Goal: Task Accomplishment & Management: Manage account settings

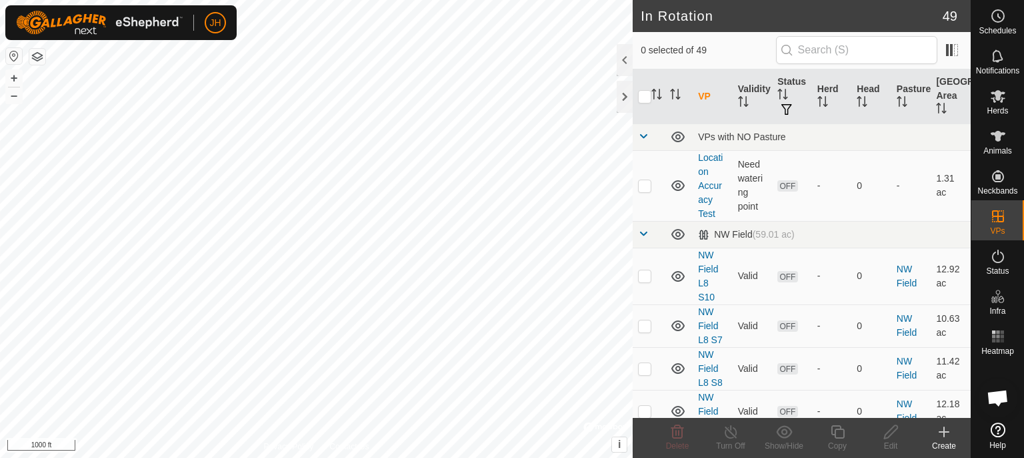
click at [996, 259] on icon at bounding box center [998, 256] width 16 height 16
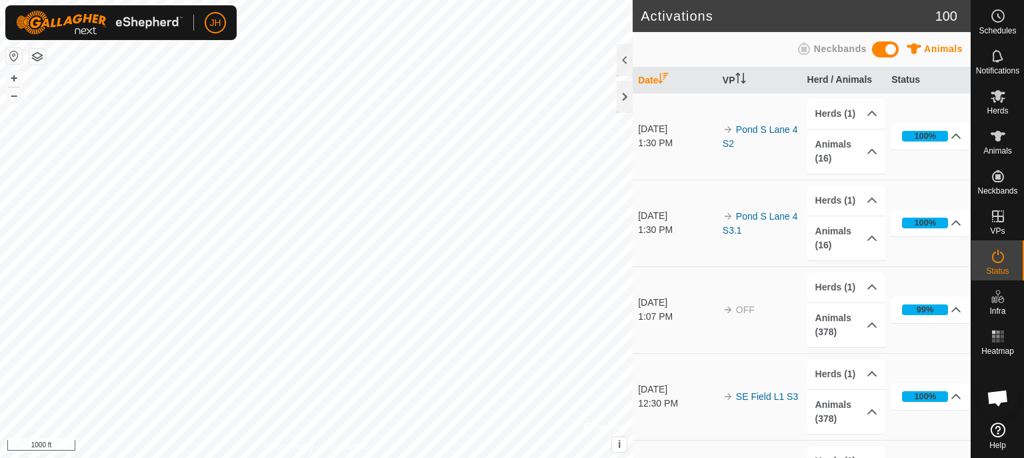
click at [1002, 262] on icon at bounding box center [998, 256] width 16 height 16
click at [624, 95] on div at bounding box center [625, 97] width 16 height 32
click at [1002, 261] on icon at bounding box center [998, 255] width 12 height 13
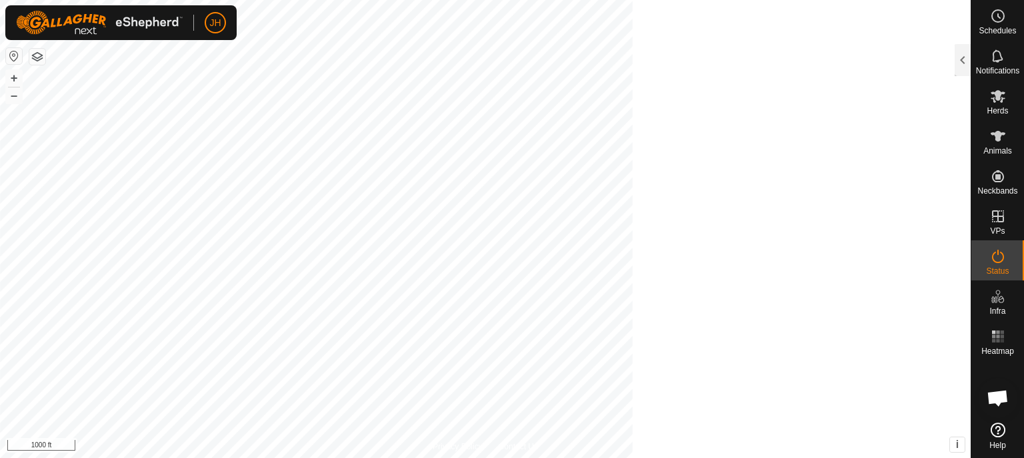
click at [1002, 261] on icon at bounding box center [998, 255] width 12 height 13
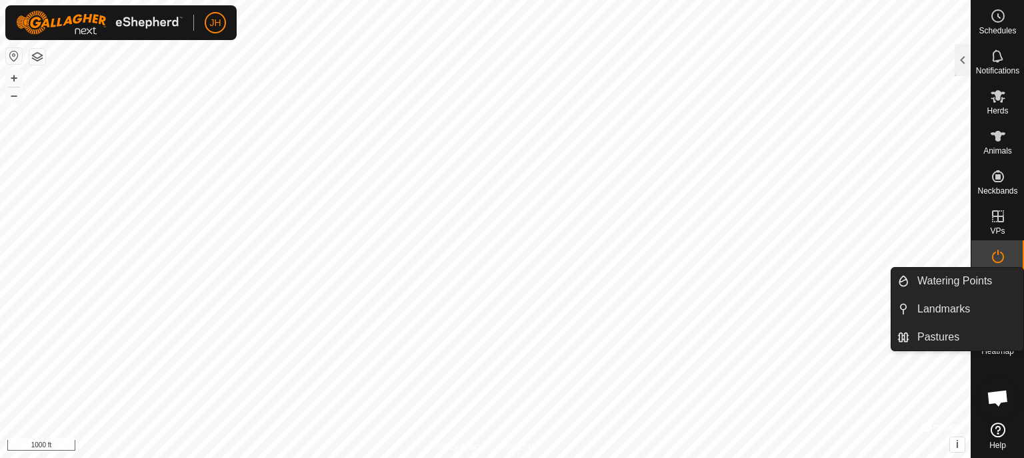
click at [996, 261] on icon at bounding box center [998, 255] width 12 height 13
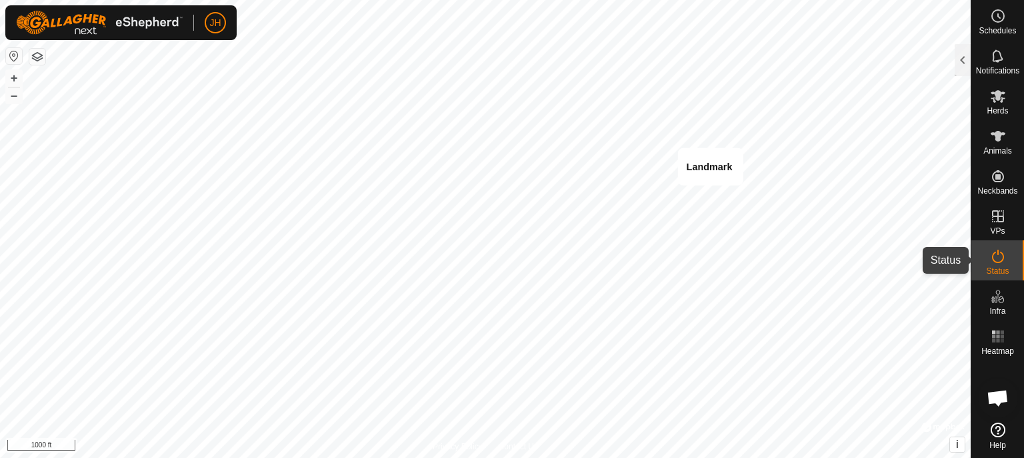
click at [1004, 263] on icon at bounding box center [998, 256] width 16 height 16
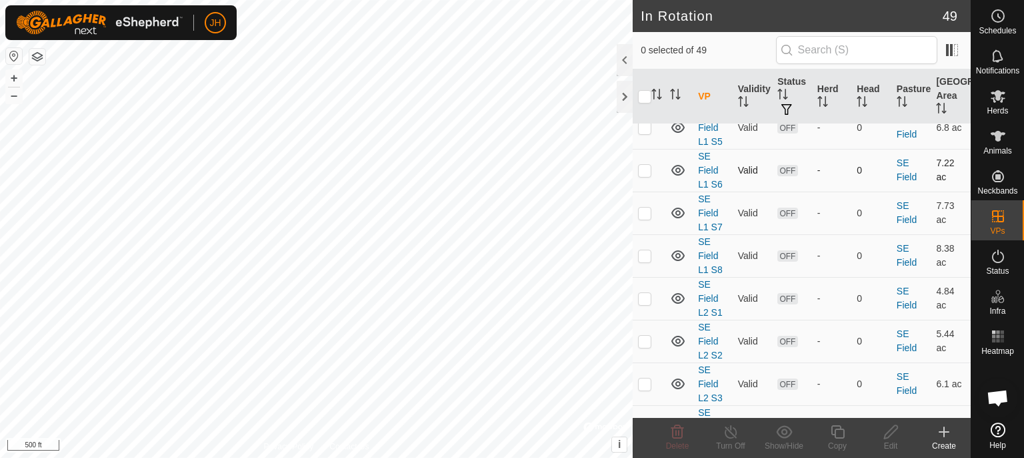
scroll to position [2470, 0]
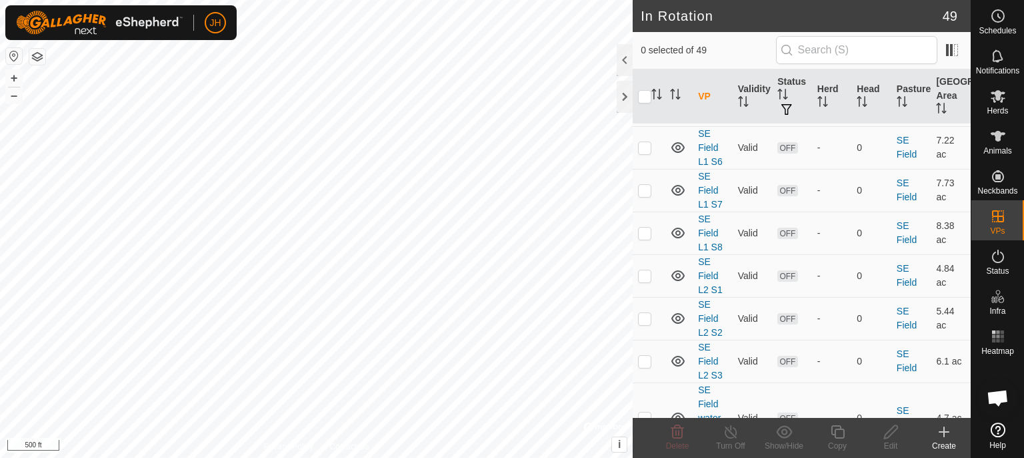
click at [712, 384] on link "SE Field water corridor" at bounding box center [712, 417] width 29 height 67
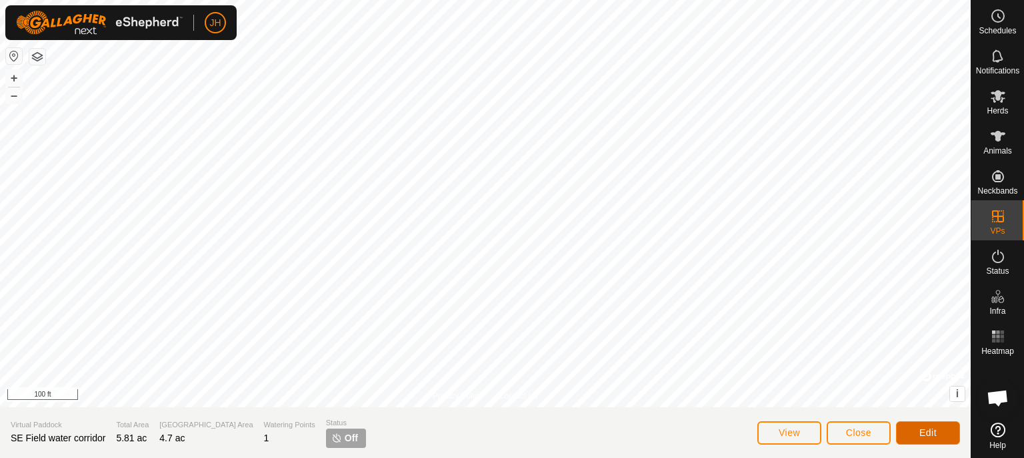
click at [920, 434] on button "Edit" at bounding box center [928, 432] width 64 height 23
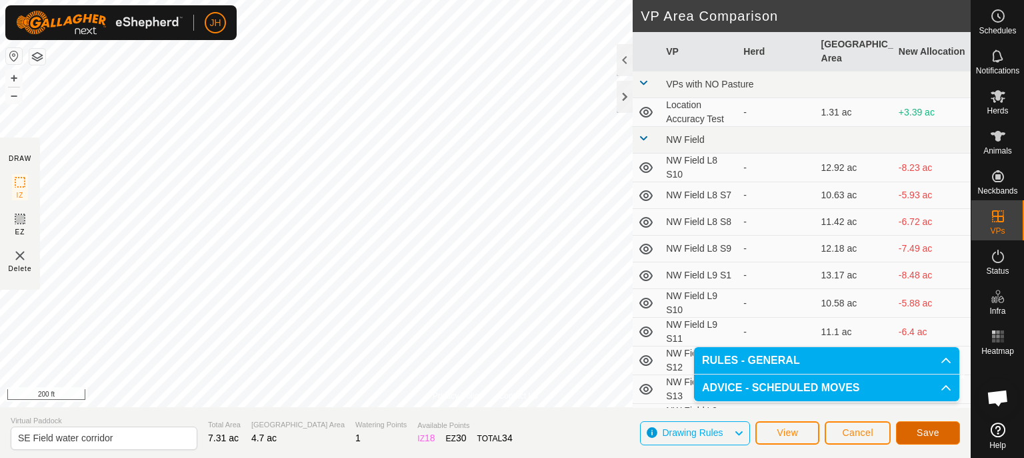
click at [934, 435] on span "Save" at bounding box center [928, 432] width 23 height 11
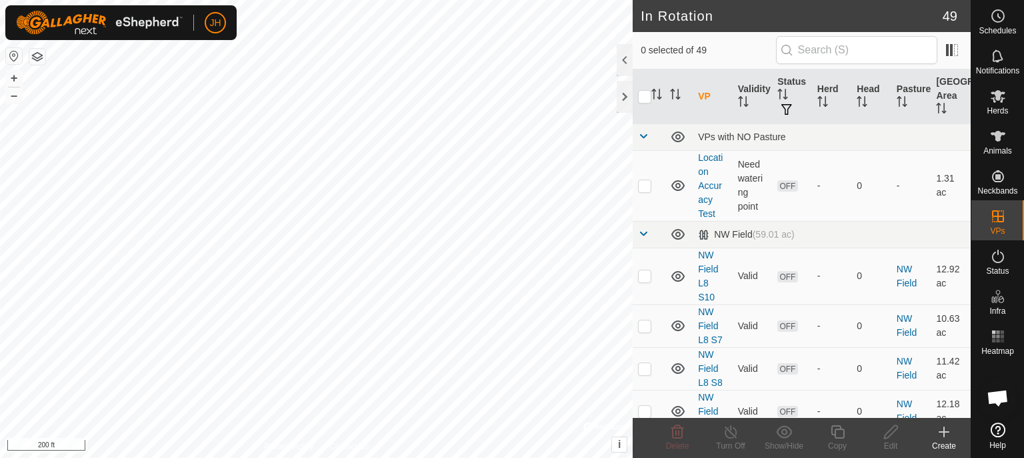
checkbox input "true"
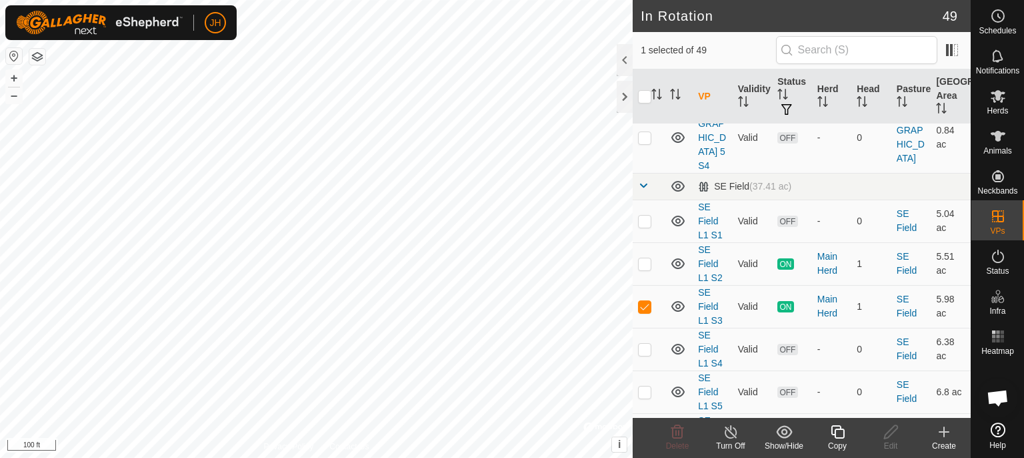
scroll to position [2254, 0]
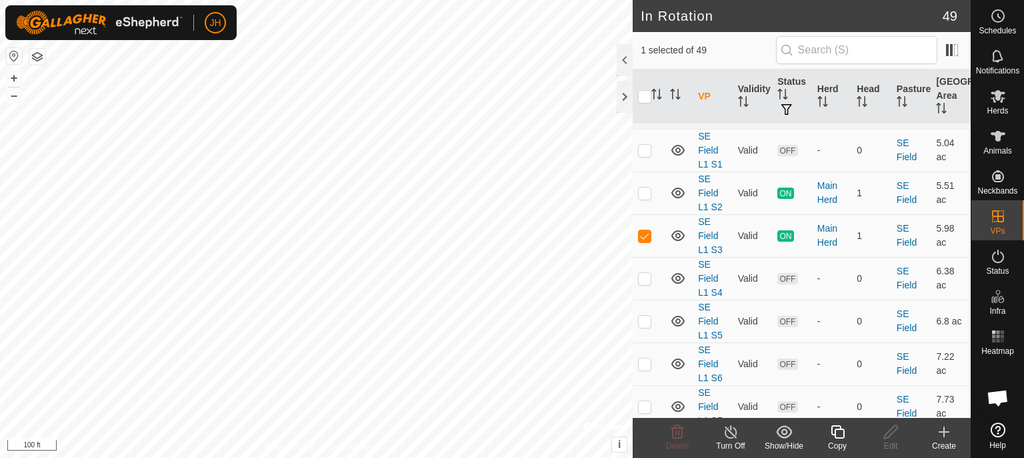
click at [1004, 22] on icon at bounding box center [998, 16] width 16 height 16
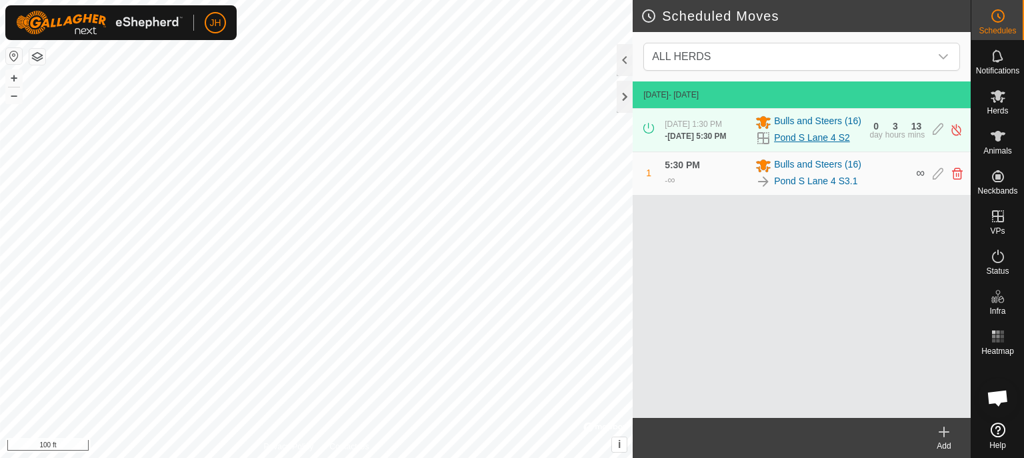
click at [836, 141] on link "Pond S Lane 4 S2" at bounding box center [812, 138] width 76 height 14
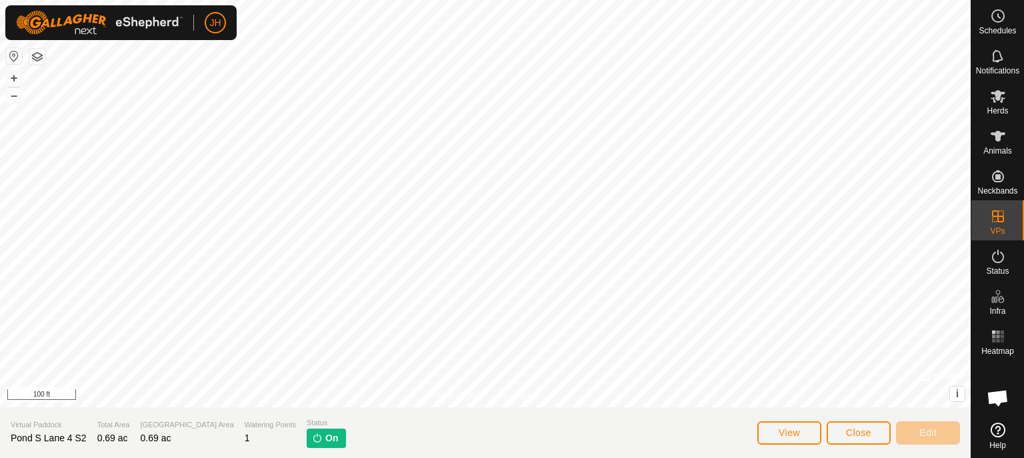
click at [996, 22] on circle at bounding box center [998, 16] width 12 height 12
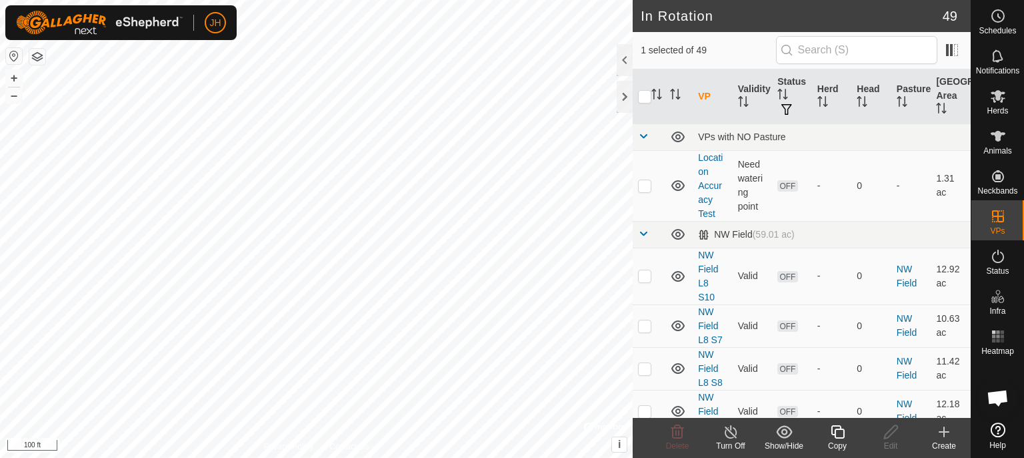
scroll to position [2254, 0]
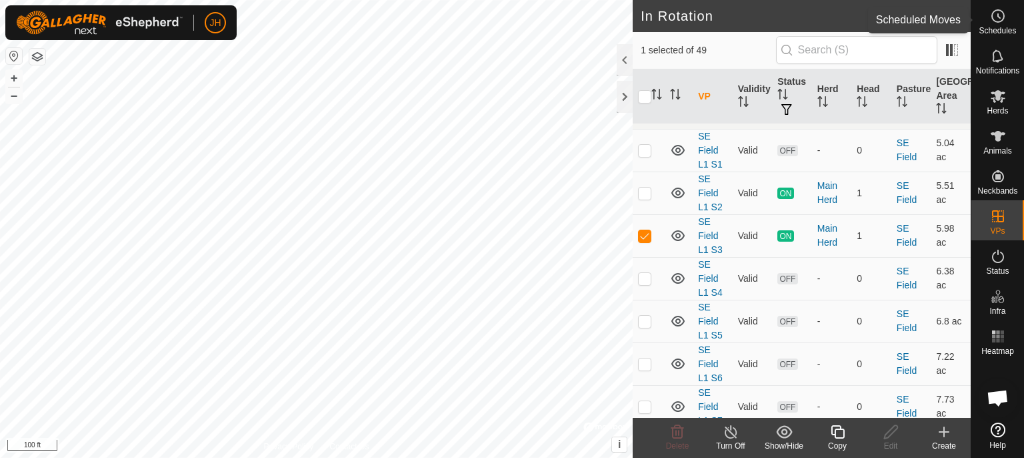
click at [999, 18] on icon at bounding box center [998, 16] width 16 height 16
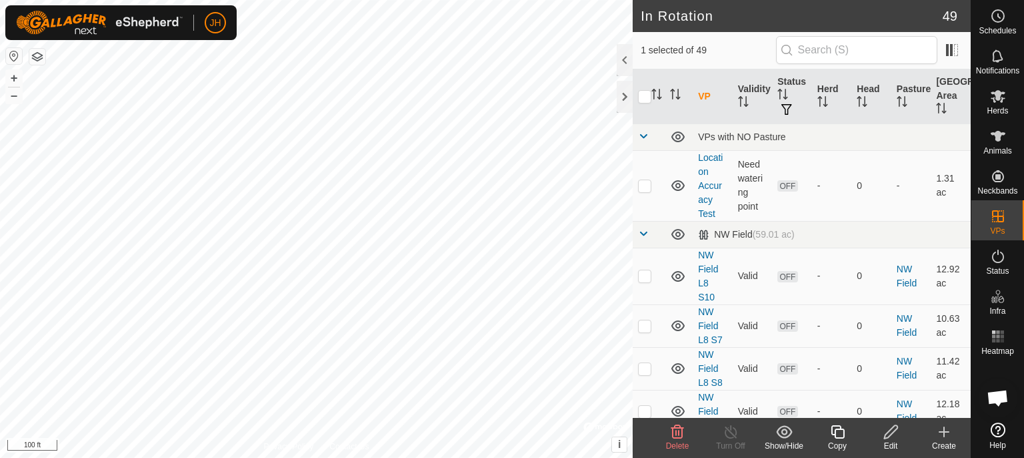
scroll to position [2254, 0]
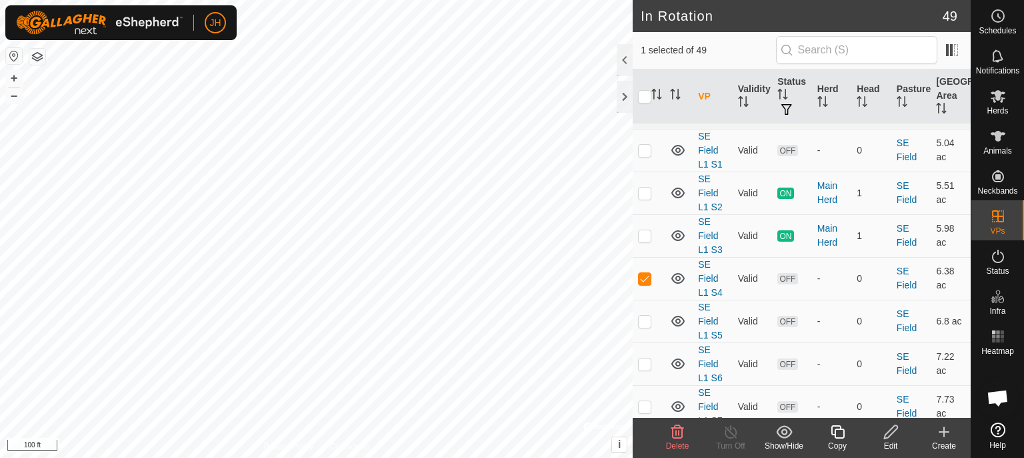
checkbox input "false"
click at [644, 315] on p-checkbox at bounding box center [644, 320] width 13 height 11
checkbox input "false"
click at [647, 230] on p-checkbox at bounding box center [644, 235] width 13 height 11
checkbox input "true"
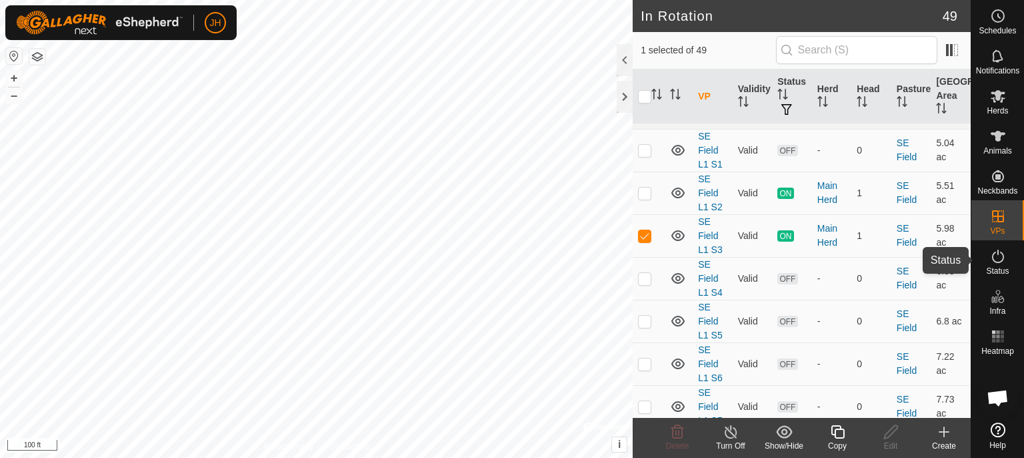
click at [996, 259] on icon at bounding box center [998, 256] width 16 height 16
click at [999, 17] on icon at bounding box center [999, 16] width 2 height 4
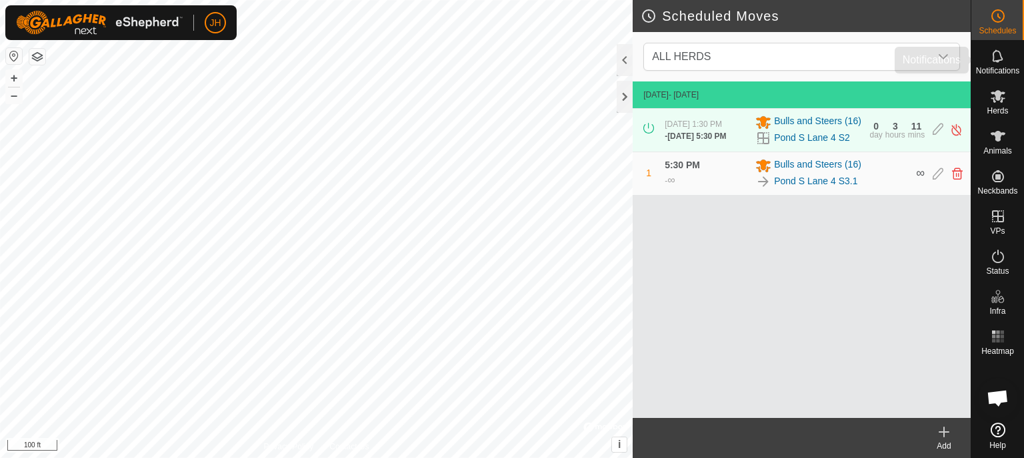
click at [1000, 60] on icon at bounding box center [997, 55] width 11 height 13
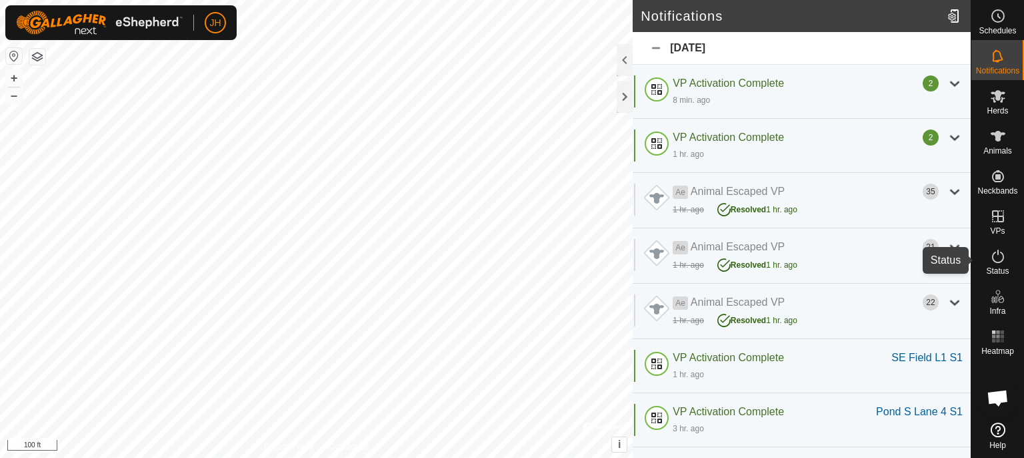
click at [1004, 261] on icon at bounding box center [998, 256] width 16 height 16
click at [996, 257] on icon at bounding box center [998, 256] width 16 height 16
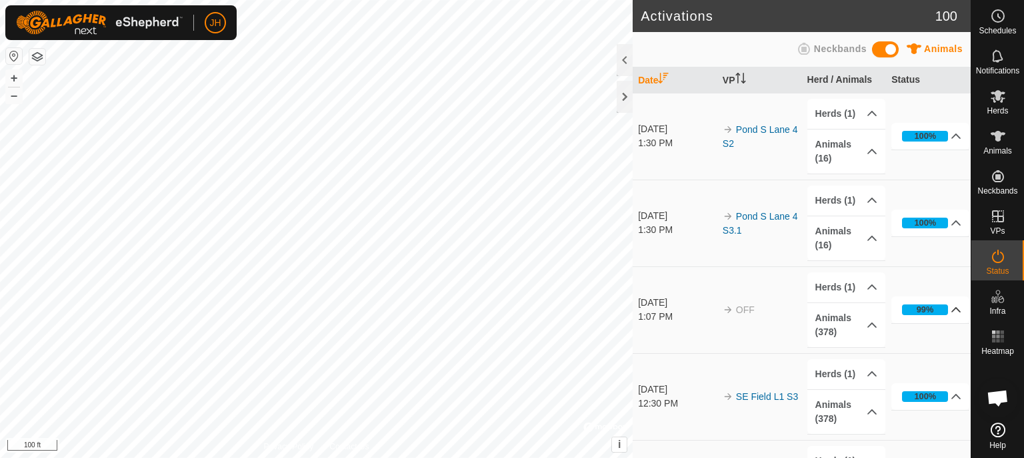
click at [952, 307] on icon at bounding box center [956, 309] width 9 height 5
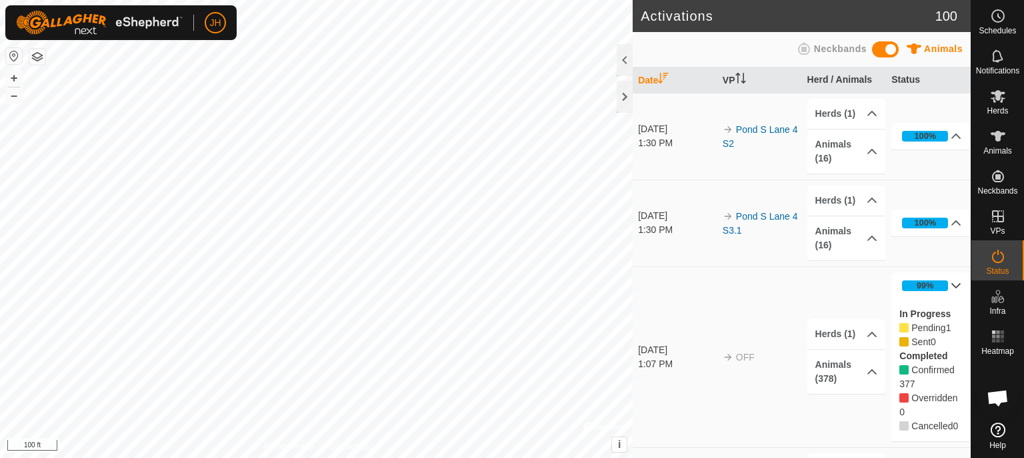
click at [952, 283] on icon at bounding box center [956, 285] width 9 height 5
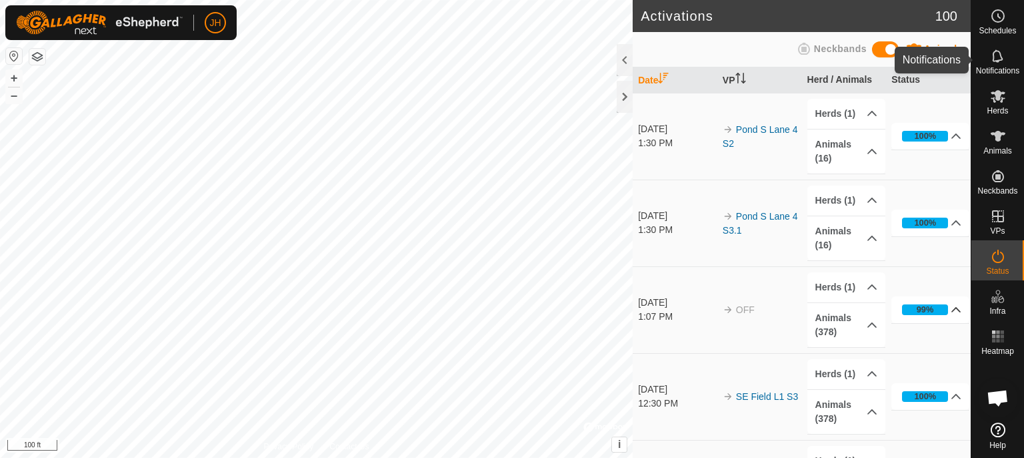
click at [1002, 58] on icon at bounding box center [997, 55] width 11 height 13
click at [1002, 19] on icon at bounding box center [998, 16] width 16 height 16
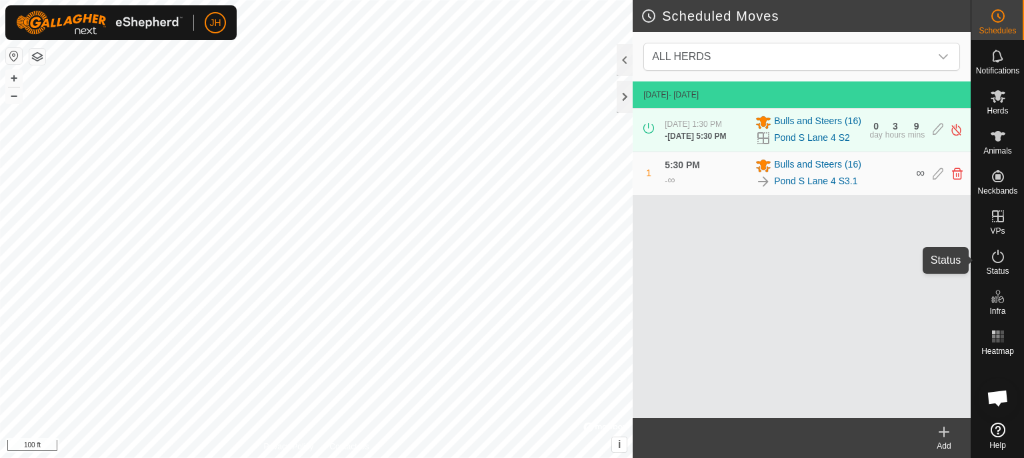
click at [996, 260] on icon at bounding box center [998, 256] width 16 height 16
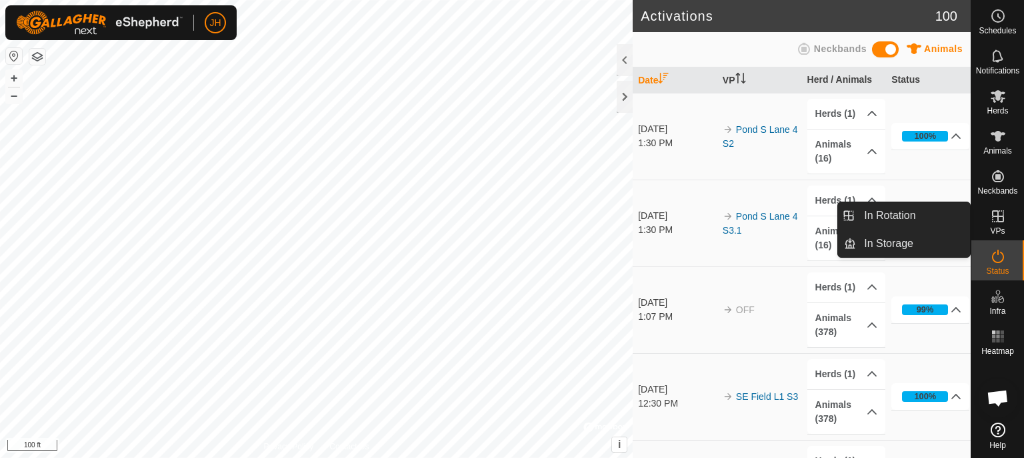
click at [1000, 223] on link "In Rotation" at bounding box center [967, 216] width 114 height 27
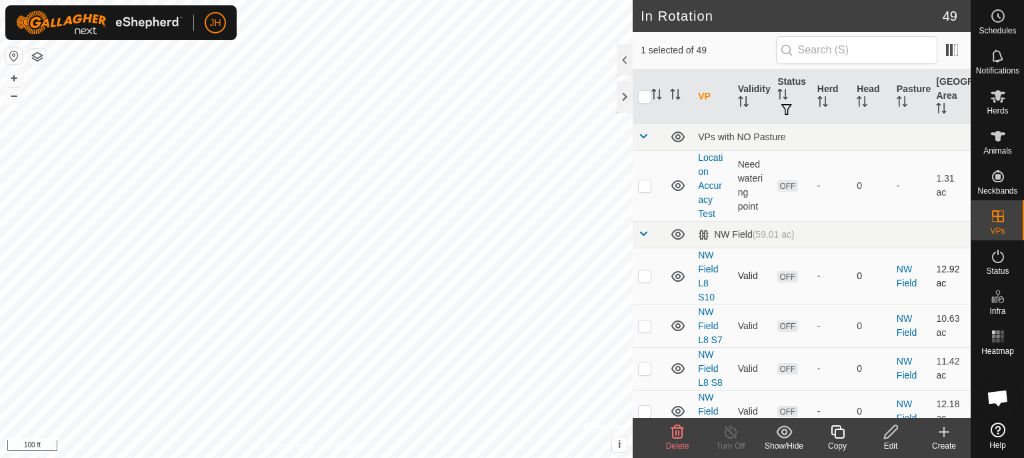
checkbox input "true"
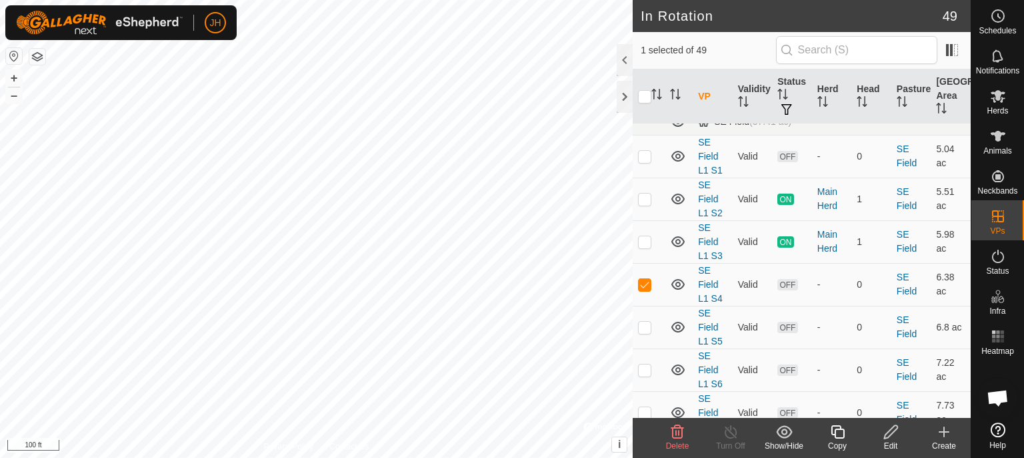
scroll to position [2254, 0]
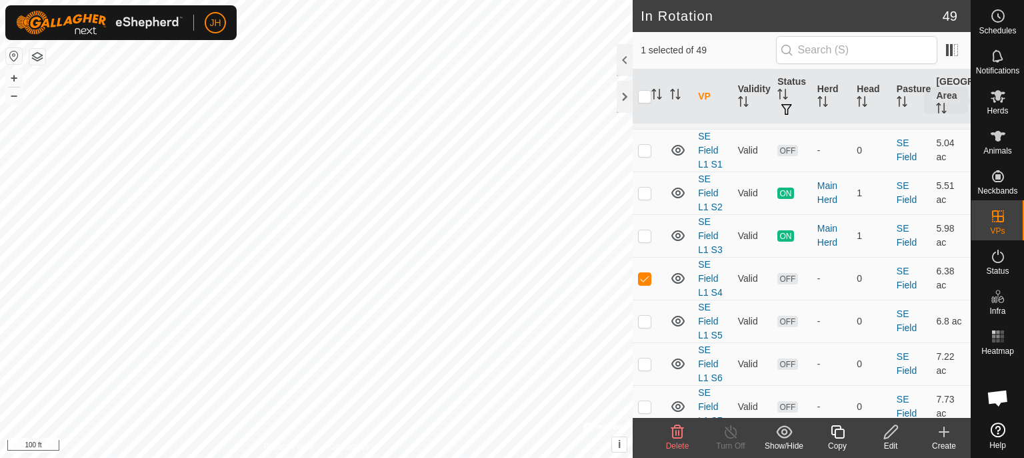
click at [1000, 104] on es-mob-svg-icon at bounding box center [998, 95] width 24 height 21
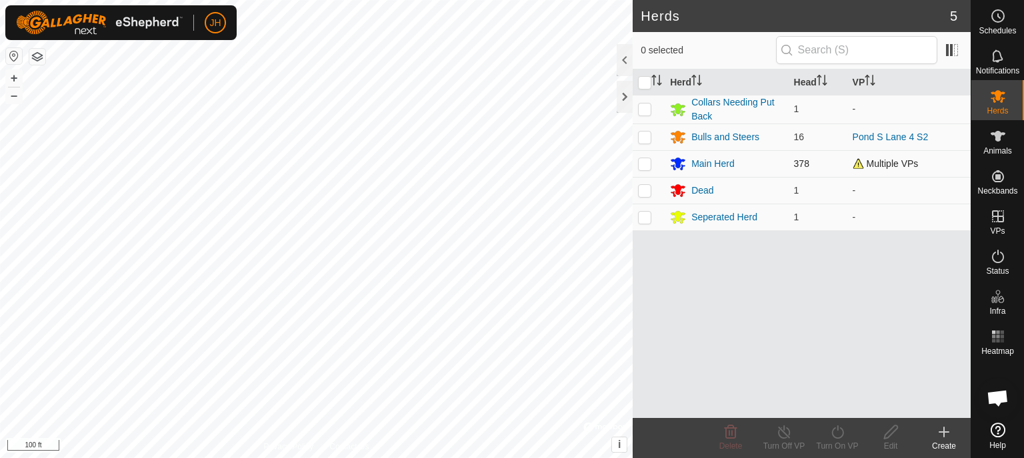
click at [644, 164] on p-checkbox at bounding box center [644, 163] width 13 height 11
checkbox input "true"
click at [712, 162] on div "Main Herd" at bounding box center [713, 164] width 43 height 14
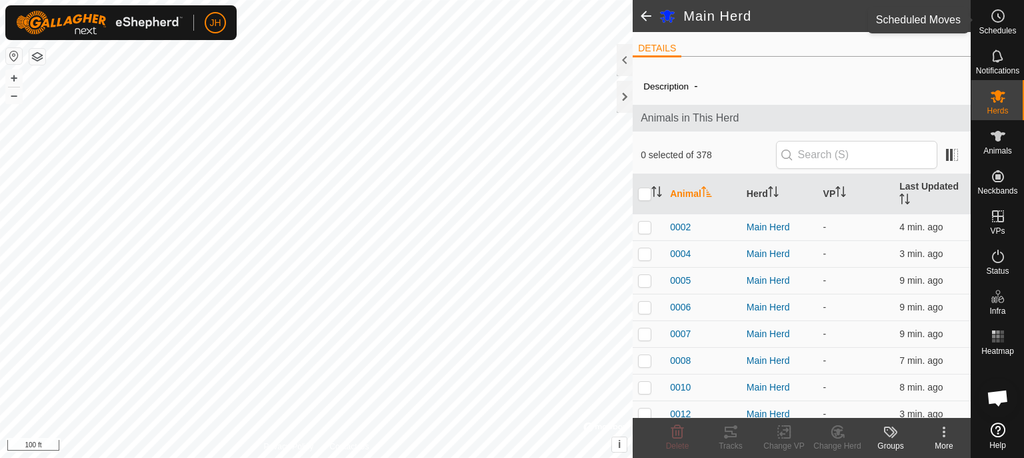
click at [1004, 23] on icon at bounding box center [998, 16] width 16 height 16
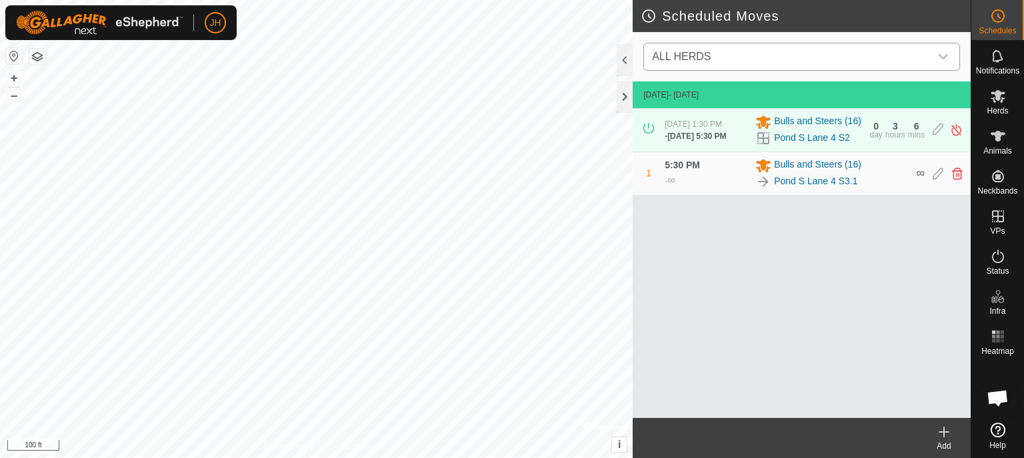
click at [945, 55] on icon "dropdown trigger" at bounding box center [943, 56] width 11 height 11
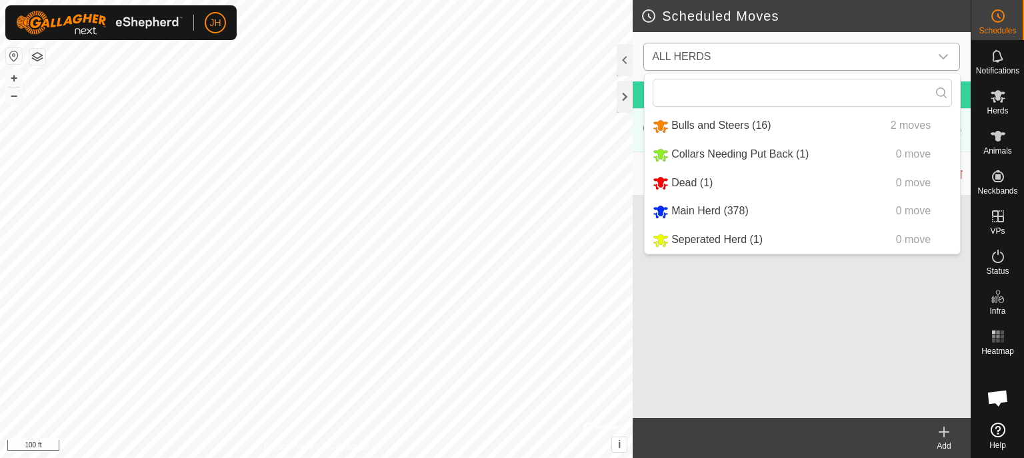
click at [746, 210] on span "Main Herd (378)" at bounding box center [710, 210] width 77 height 11
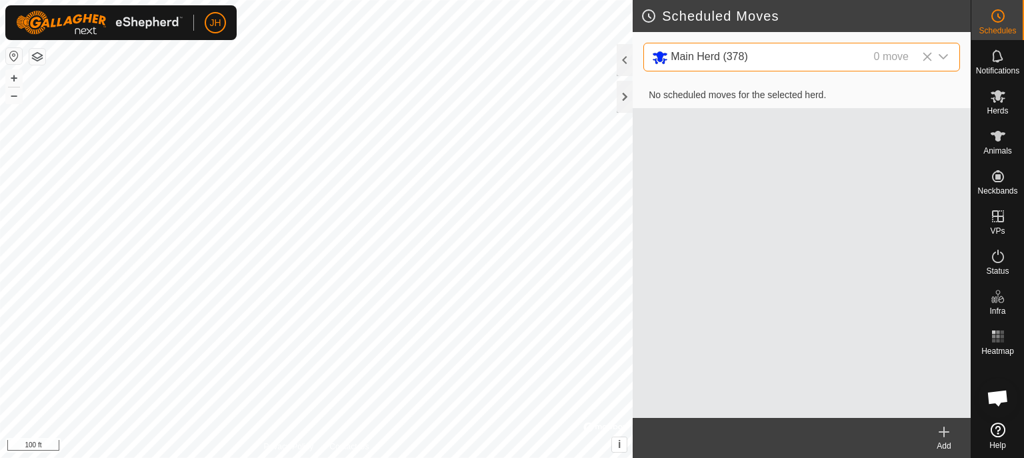
click at [946, 434] on icon at bounding box center [944, 431] width 16 height 16
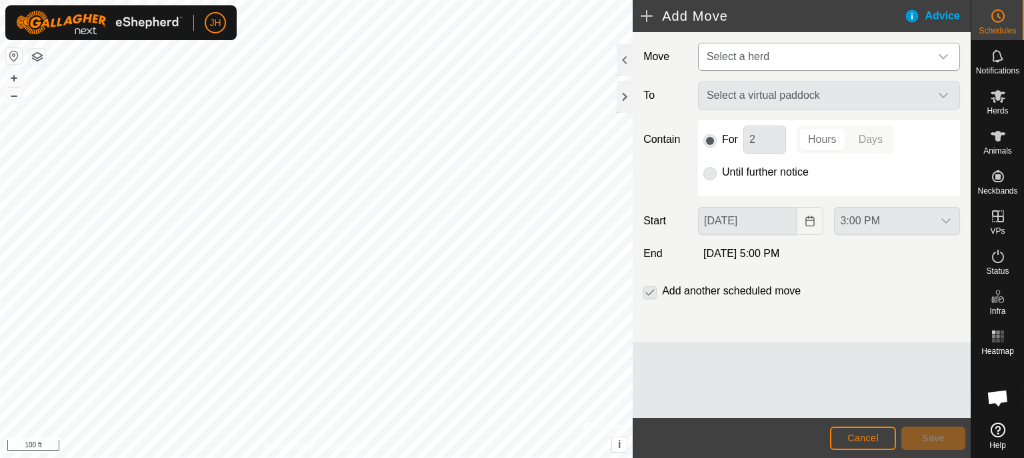
click at [772, 54] on span "Select a herd" at bounding box center [816, 56] width 229 height 27
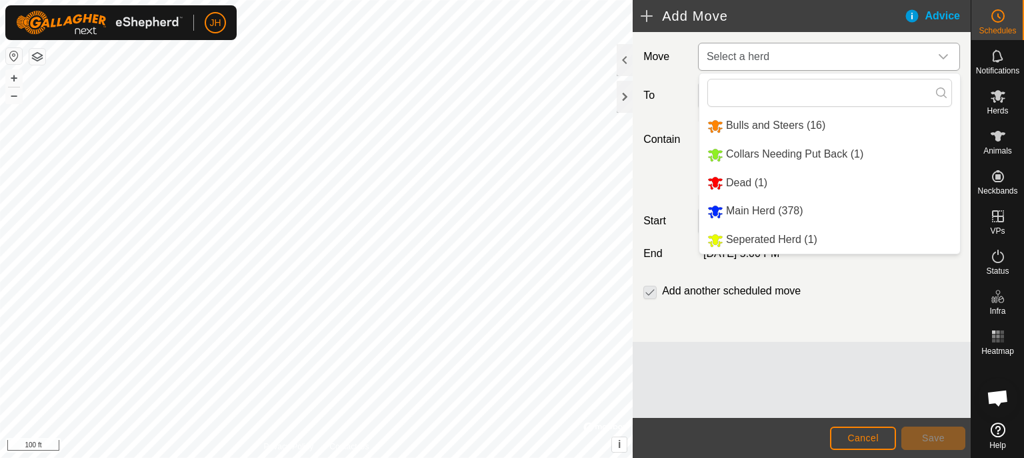
click at [772, 209] on li "Main Herd (378)" at bounding box center [830, 210] width 261 height 27
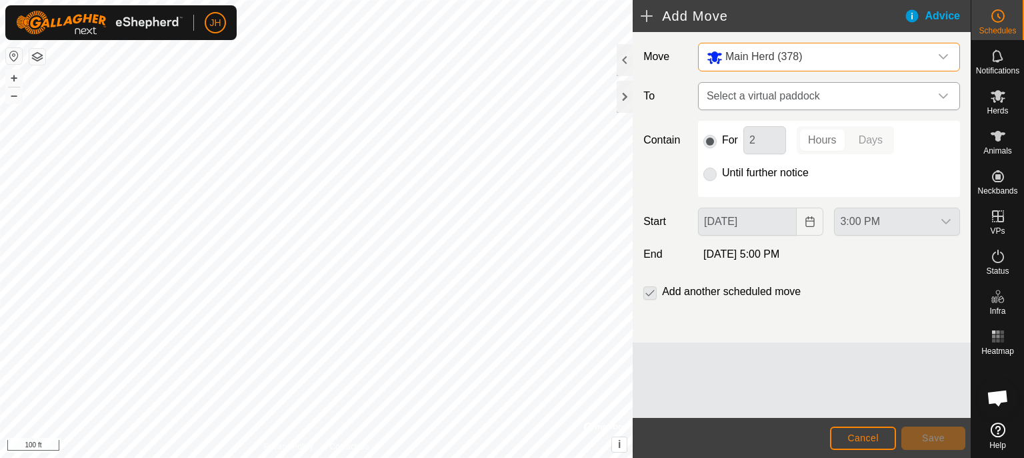
click at [775, 95] on span "Select a virtual paddock" at bounding box center [816, 96] width 229 height 27
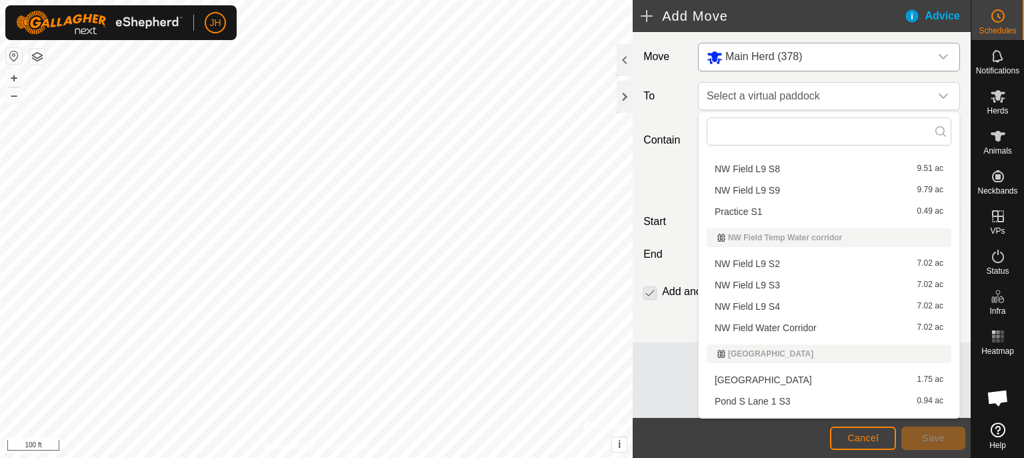
scroll to position [931, 0]
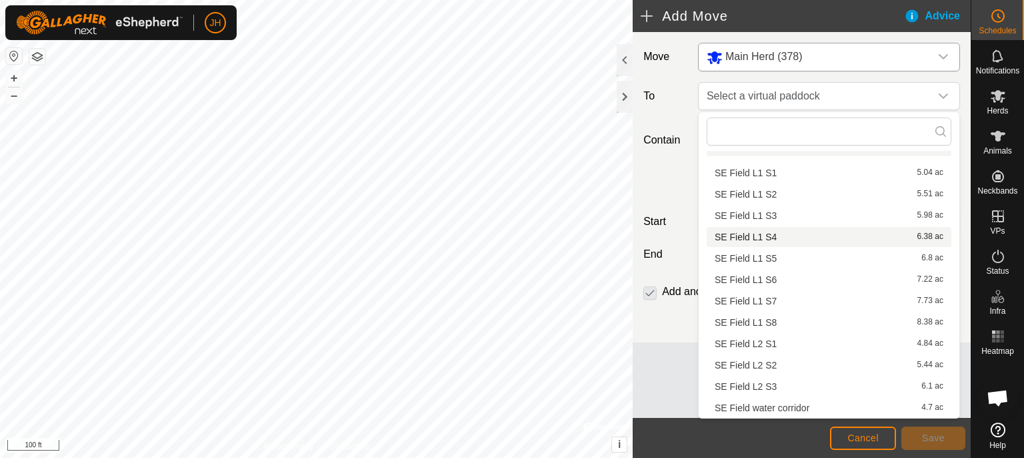
click at [772, 238] on span "SE Field L1 S4" at bounding box center [746, 236] width 62 height 9
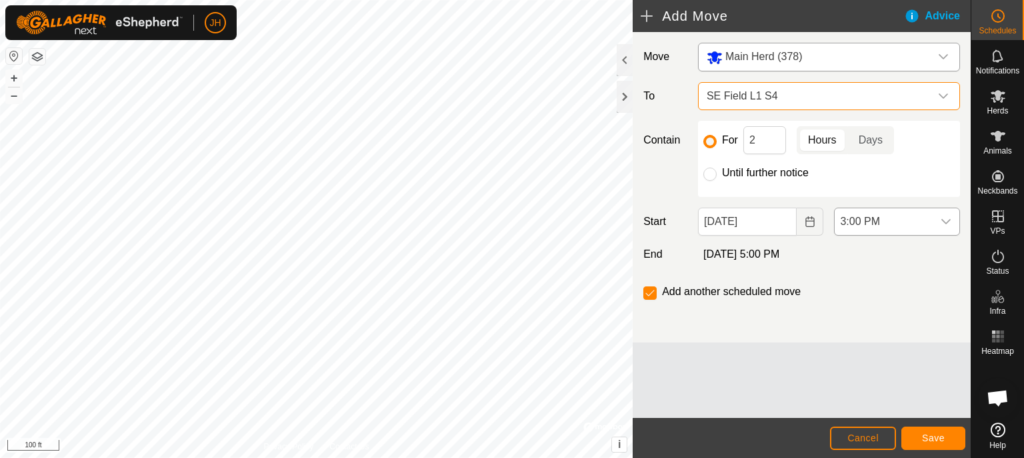
click at [905, 225] on span "3:00 PM" at bounding box center [884, 221] width 98 height 27
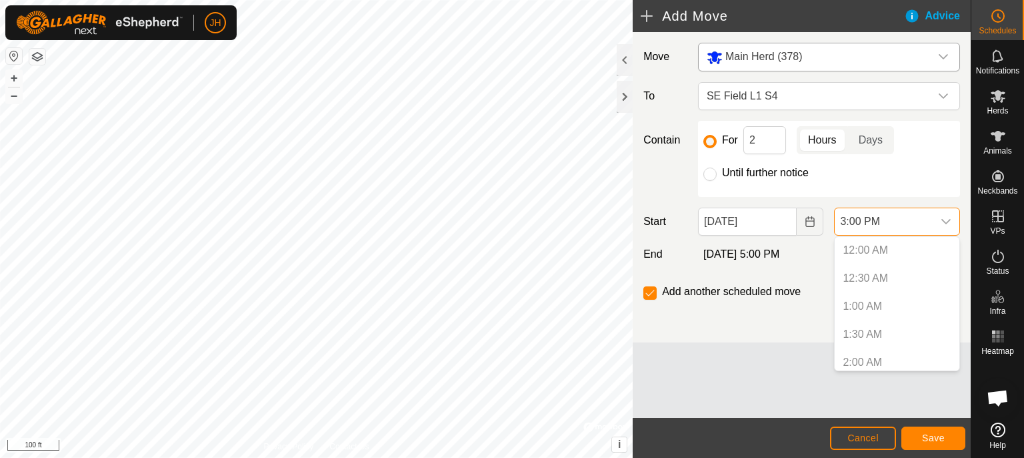
scroll to position [734, 0]
click at [877, 353] on li "3:00 PM" at bounding box center [897, 356] width 125 height 27
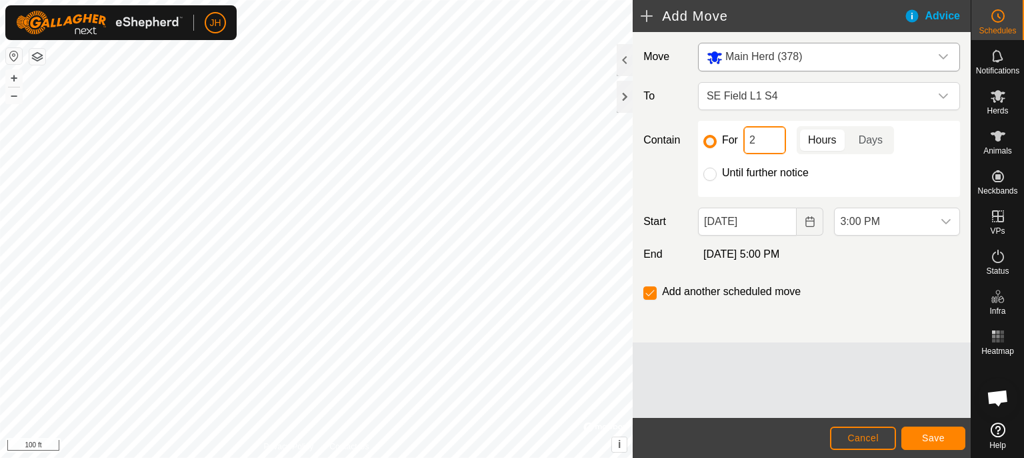
click at [744, 143] on input "2" at bounding box center [765, 140] width 43 height 28
type input "1"
click at [940, 436] on span "Save" at bounding box center [933, 437] width 23 height 11
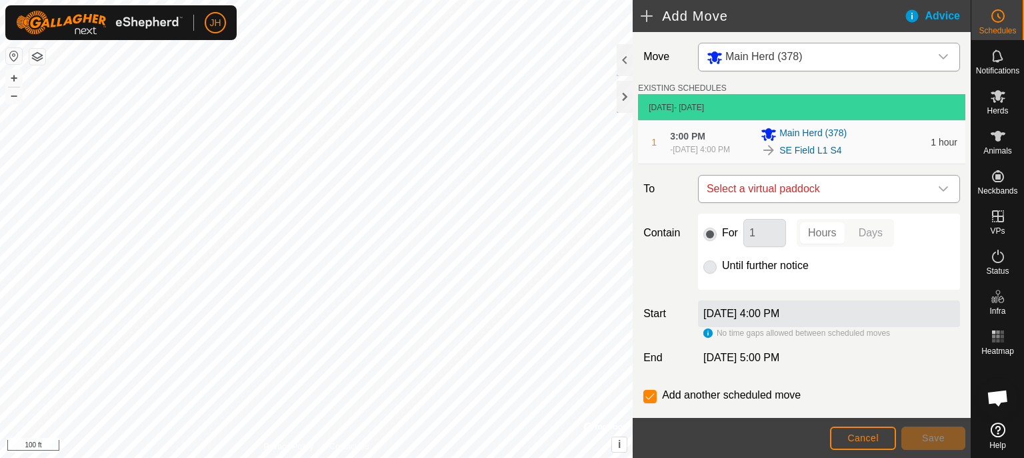
click at [938, 194] on icon "dropdown trigger" at bounding box center [943, 188] width 11 height 11
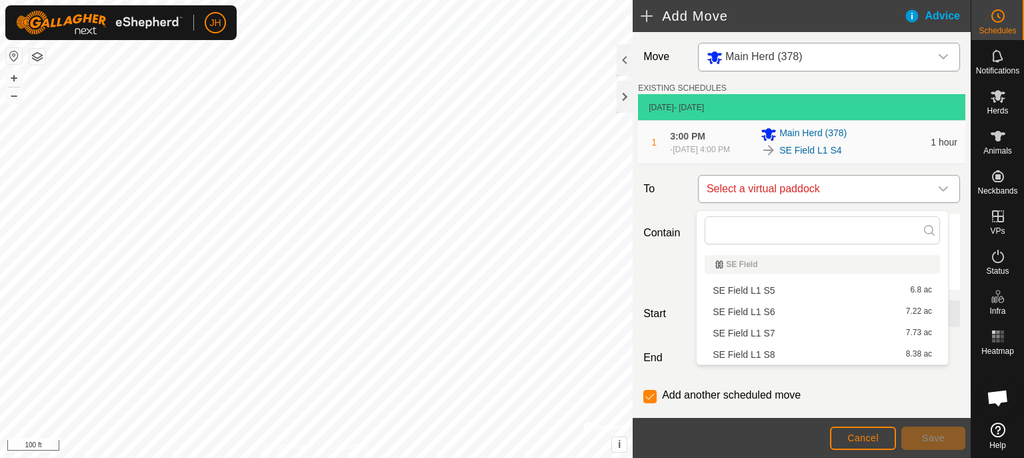
click at [938, 194] on icon "dropdown trigger" at bounding box center [943, 188] width 11 height 11
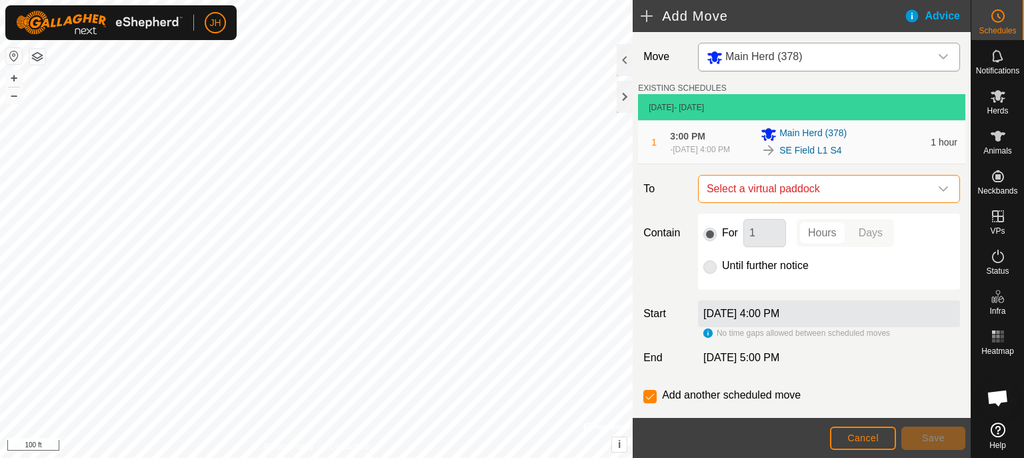
click at [938, 194] on icon "dropdown trigger" at bounding box center [943, 188] width 11 height 11
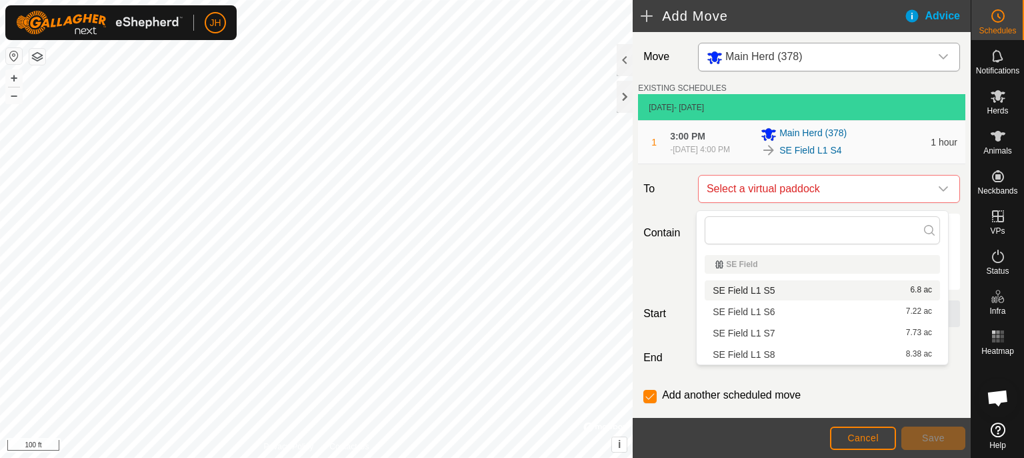
click at [847, 289] on div "SE Field L1 S5 6.8 ac" at bounding box center [822, 289] width 219 height 9
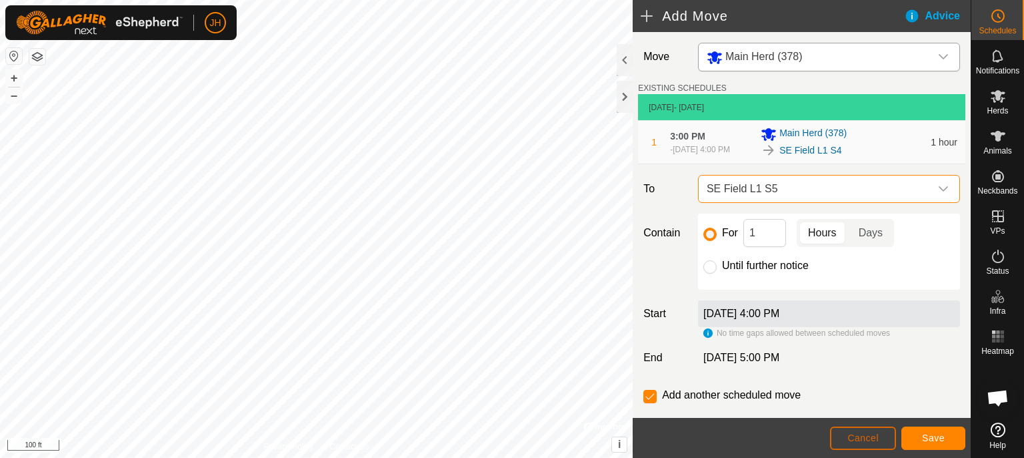
click at [871, 436] on span "Cancel" at bounding box center [863, 437] width 31 height 11
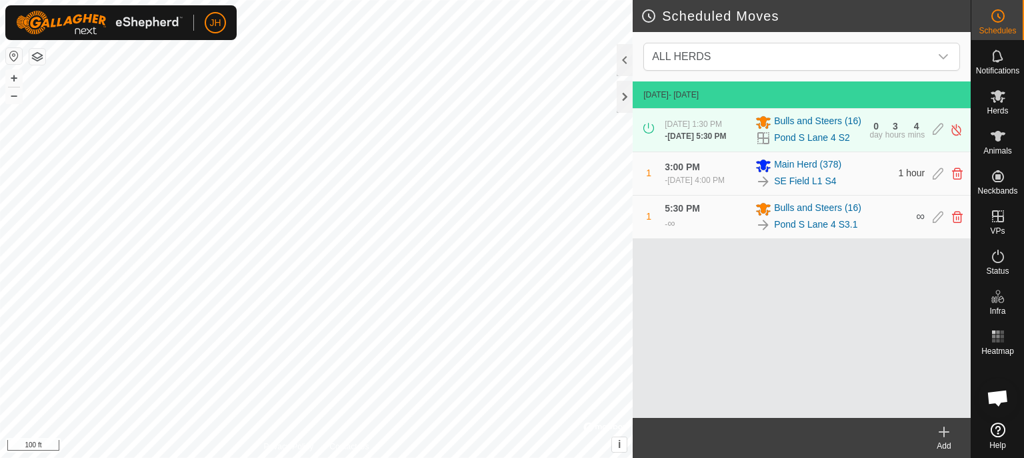
click at [945, 436] on icon at bounding box center [944, 431] width 16 height 16
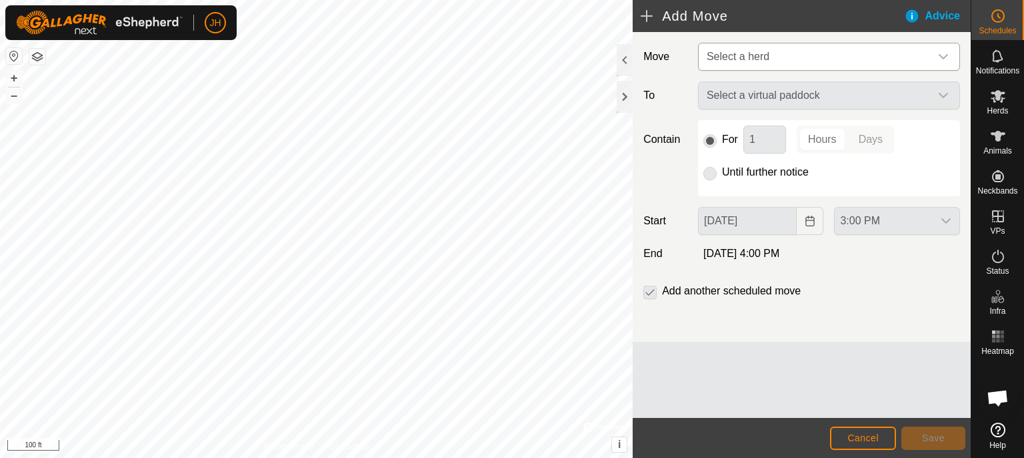
click at [758, 60] on span "Select a herd" at bounding box center [738, 56] width 63 height 11
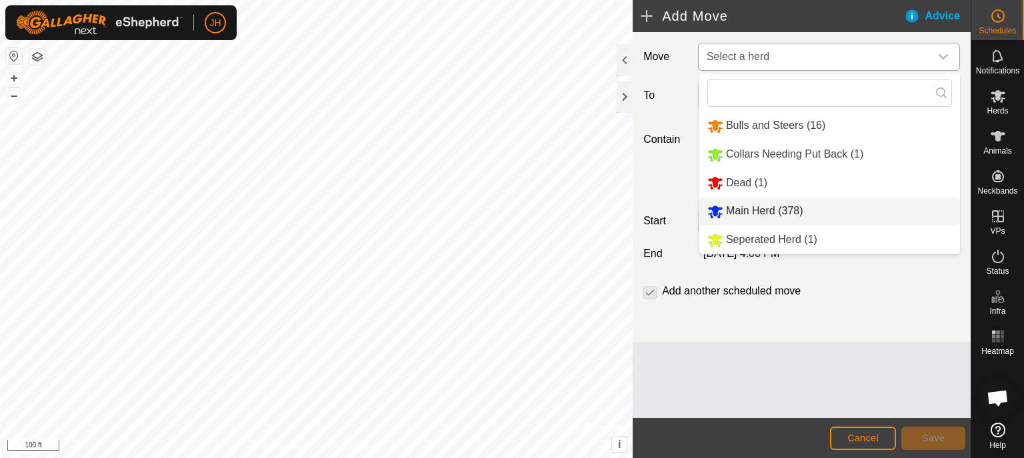
click at [762, 209] on li "Main Herd (378)" at bounding box center [830, 210] width 261 height 27
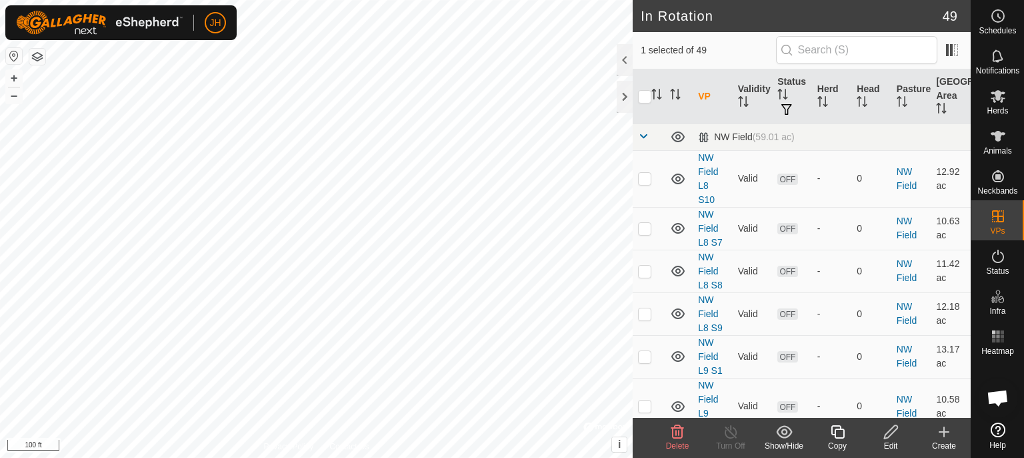
checkbox input "false"
checkbox input "true"
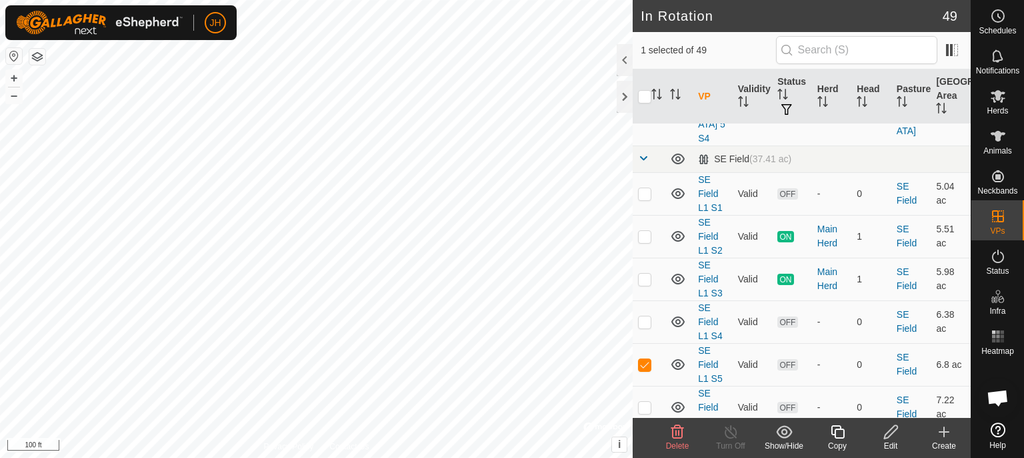
scroll to position [2042, 0]
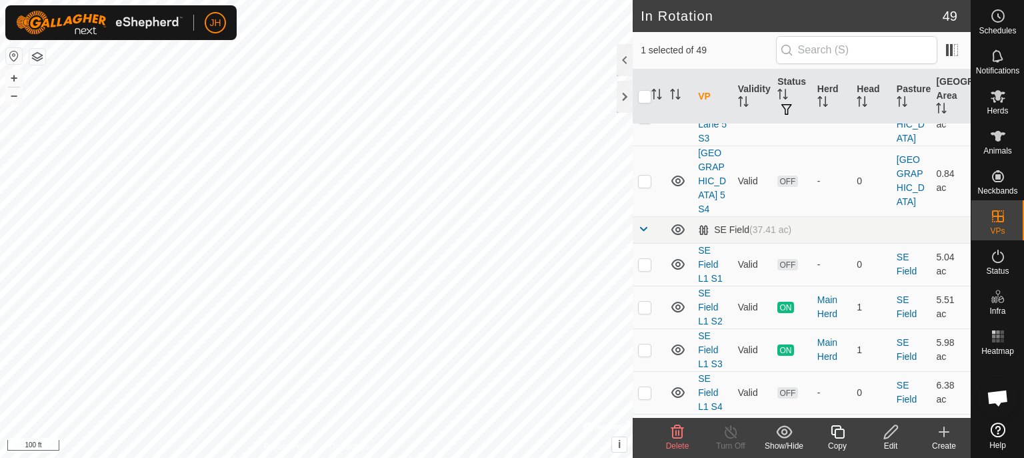
click at [644, 285] on td at bounding box center [649, 306] width 32 height 43
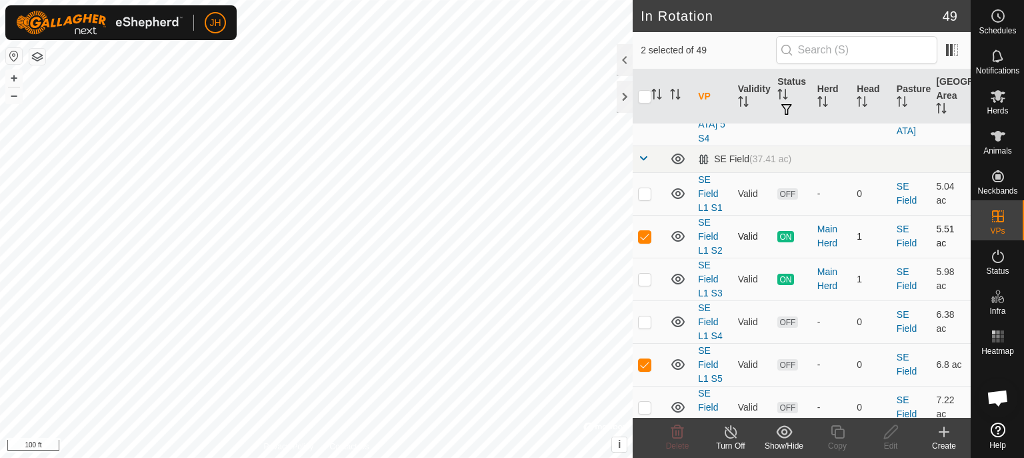
click at [644, 231] on p-checkbox at bounding box center [644, 236] width 13 height 11
checkbox input "false"
click at [644, 359] on p-checkbox at bounding box center [644, 364] width 13 height 11
checkbox input "false"
click at [646, 316] on p-checkbox at bounding box center [644, 321] width 13 height 11
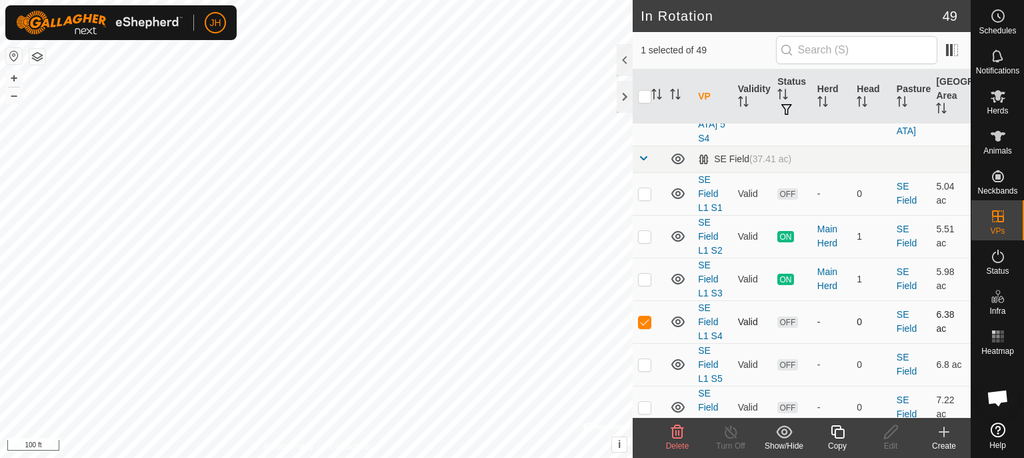
click at [646, 316] on p-checkbox at bounding box center [644, 321] width 13 height 11
checkbox input "true"
click at [999, 19] on icon at bounding box center [998, 16] width 16 height 16
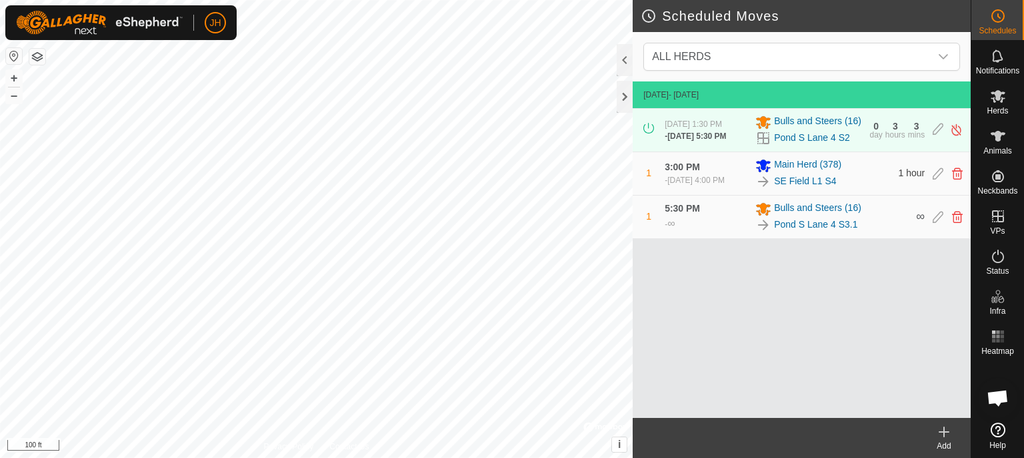
click at [947, 433] on icon at bounding box center [944, 431] width 16 height 16
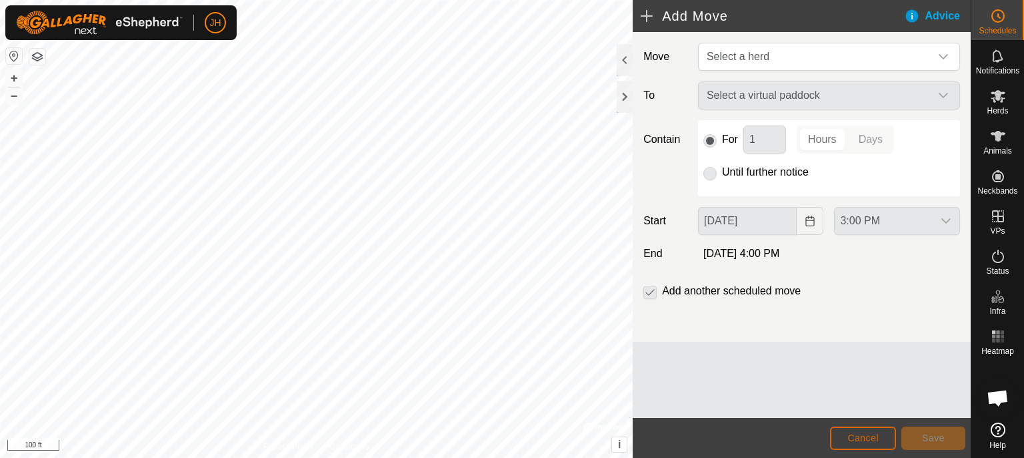
click at [860, 439] on span "Cancel" at bounding box center [863, 437] width 31 height 11
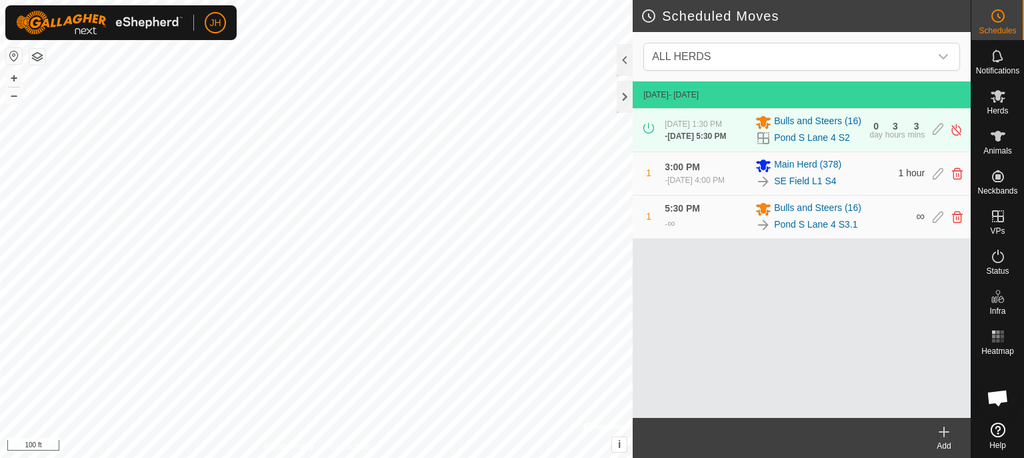
click at [943, 432] on icon at bounding box center [944, 432] width 9 height 0
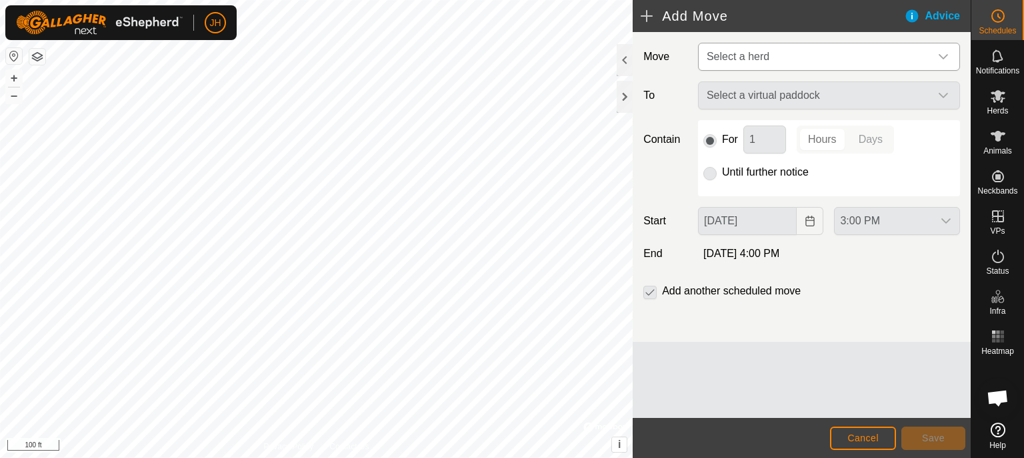
click at [756, 56] on span "Select a herd" at bounding box center [738, 56] width 63 height 11
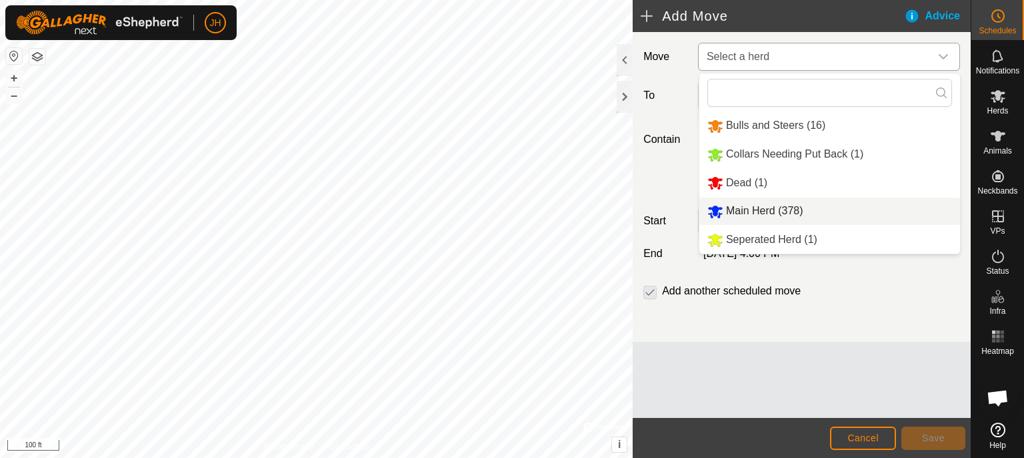
click at [768, 209] on li "Main Herd (378)" at bounding box center [830, 210] width 261 height 27
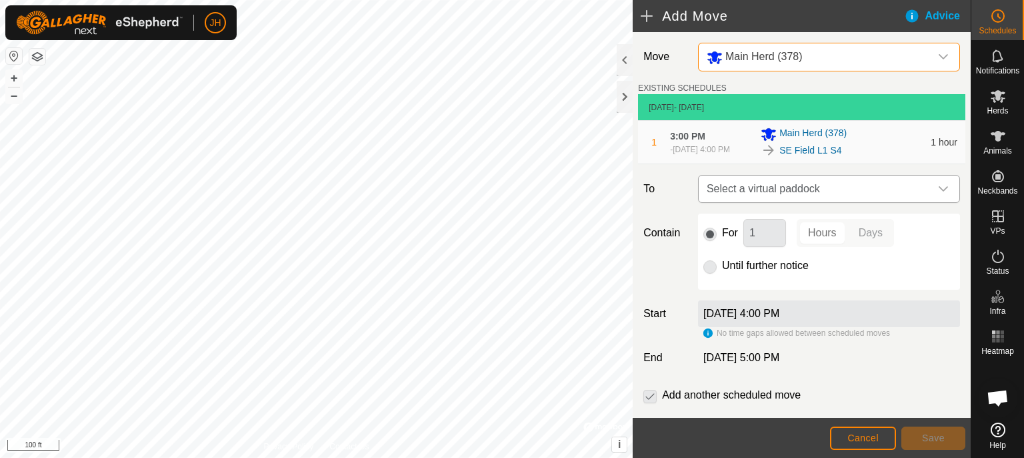
click at [772, 201] on span "Select a virtual paddock" at bounding box center [816, 188] width 229 height 27
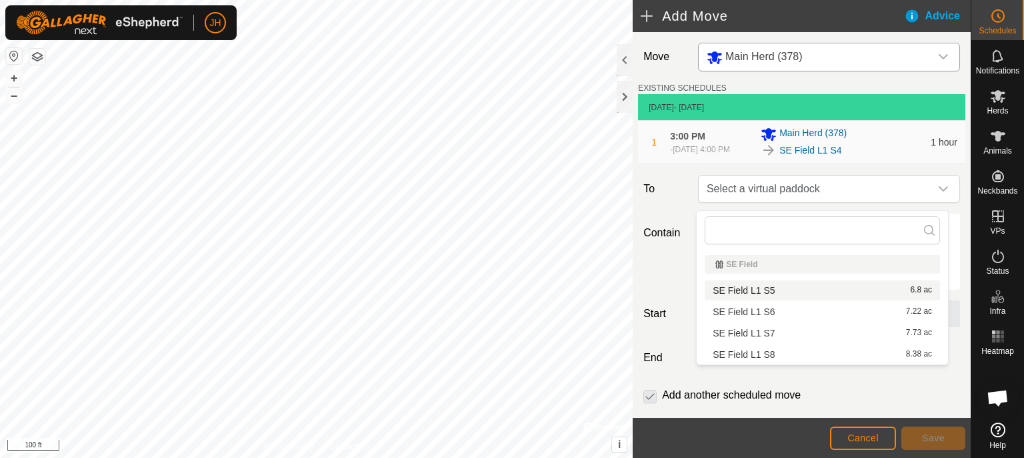
click at [795, 291] on li "SE Field L1 S5 6.8 ac" at bounding box center [822, 290] width 235 height 20
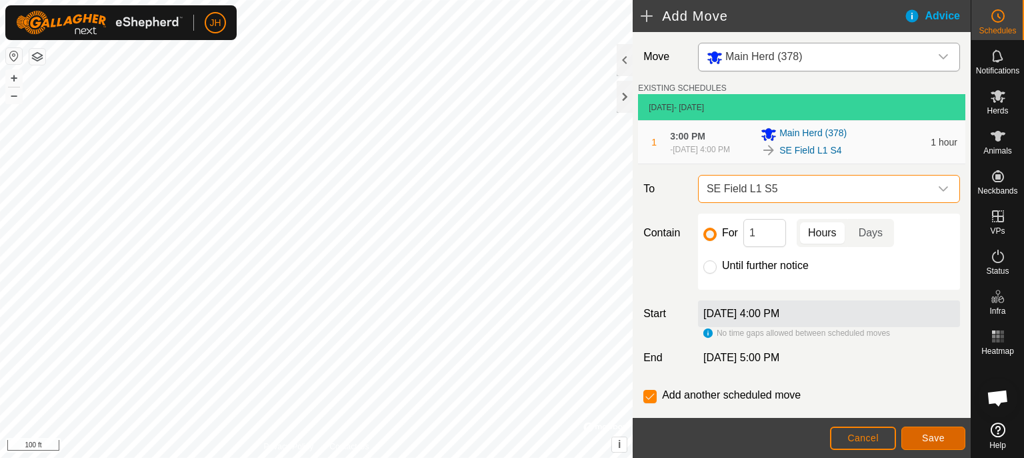
click at [939, 438] on span "Save" at bounding box center [933, 437] width 23 height 11
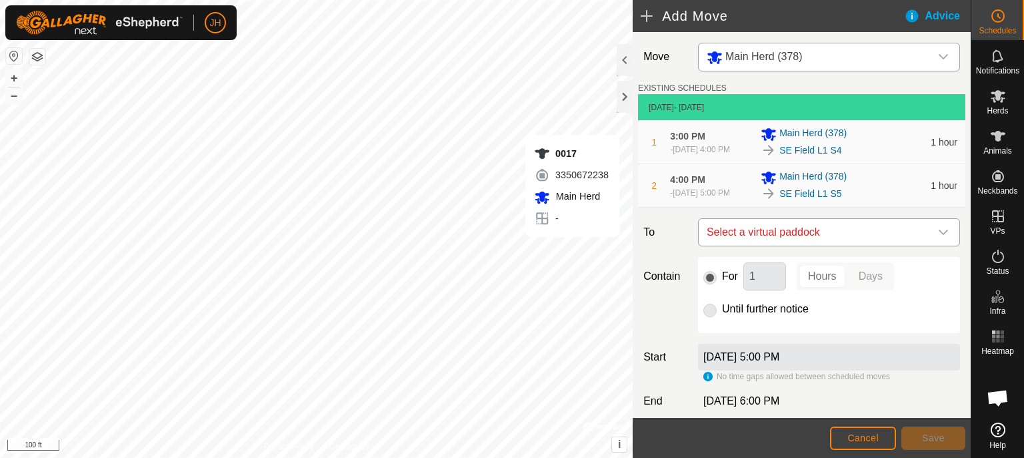
click at [754, 245] on span "Select a virtual paddock" at bounding box center [816, 232] width 229 height 27
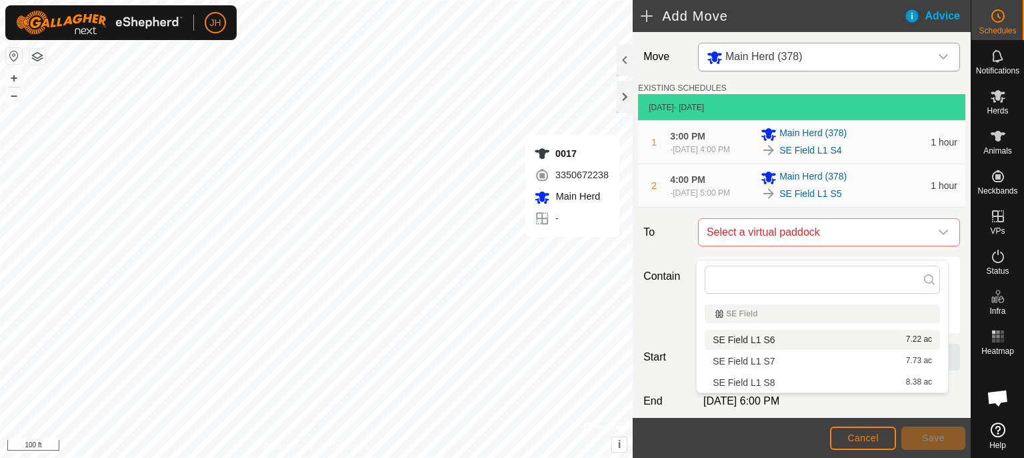
click at [778, 338] on div "SE Field L1 S6 7.22 ac" at bounding box center [822, 339] width 219 height 9
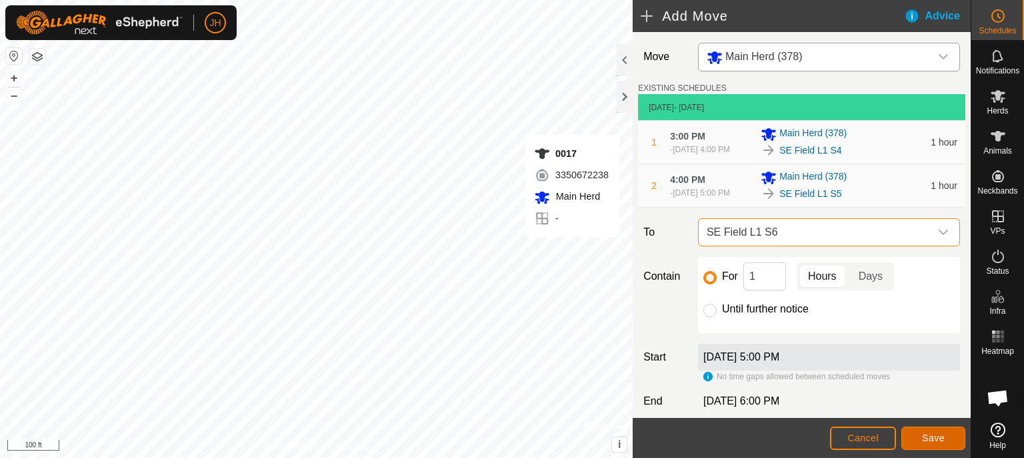
click at [927, 437] on span "Save" at bounding box center [933, 437] width 23 height 11
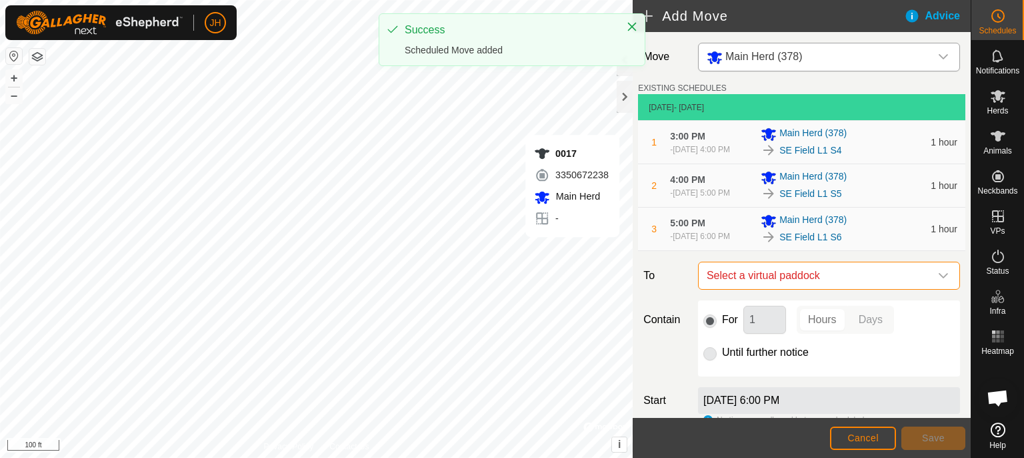
click at [884, 289] on span "Select a virtual paddock" at bounding box center [816, 275] width 229 height 27
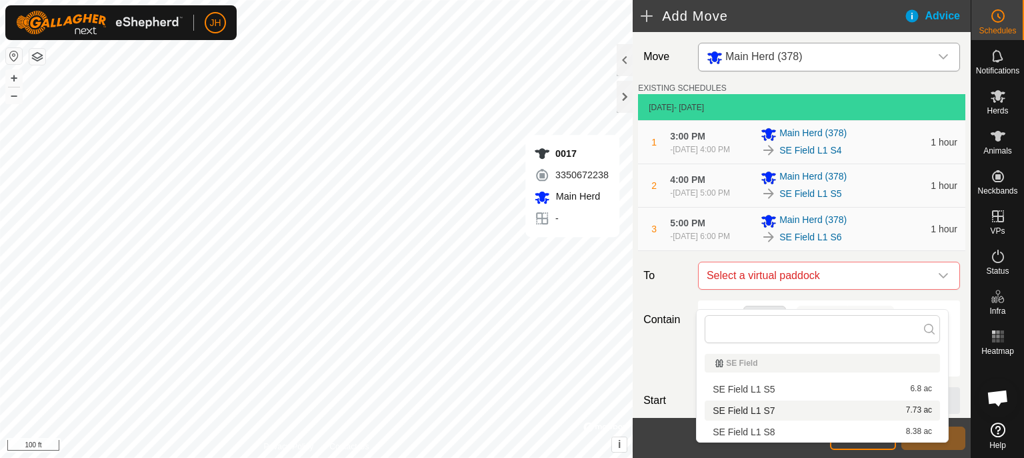
click at [752, 409] on li "SE Field L1 S7 7.73 ac" at bounding box center [822, 410] width 235 height 20
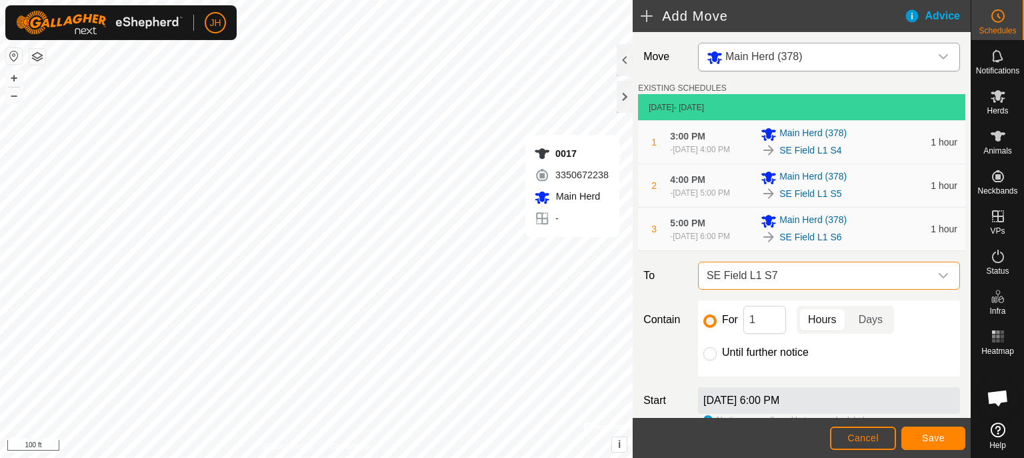
scroll to position [132, 0]
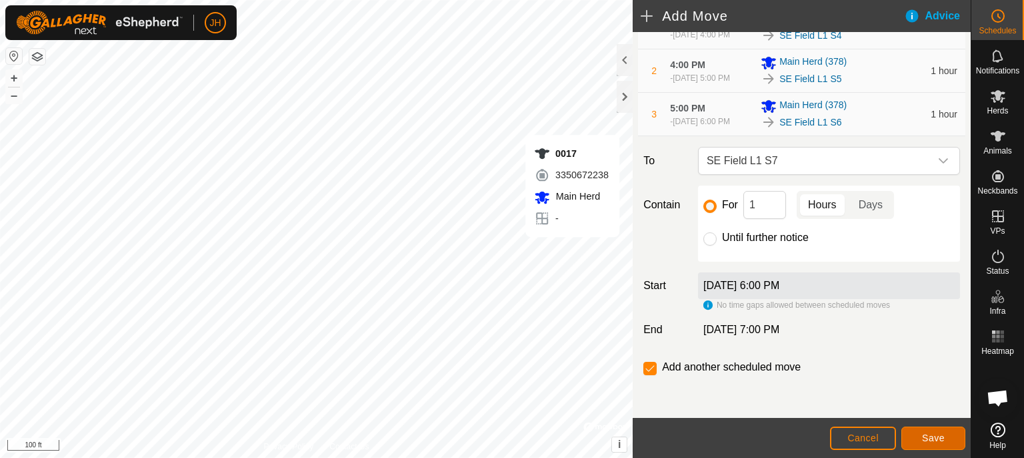
click at [936, 439] on span "Save" at bounding box center [933, 437] width 23 height 11
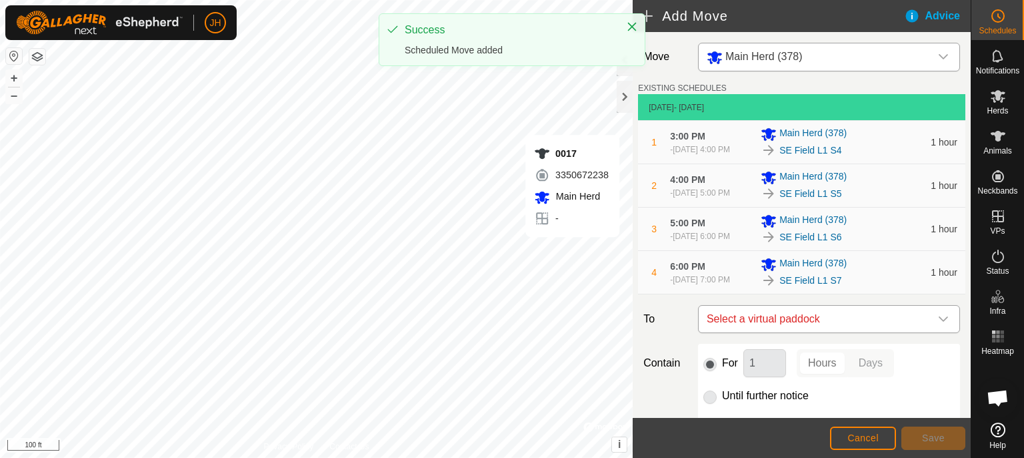
scroll to position [181, 0]
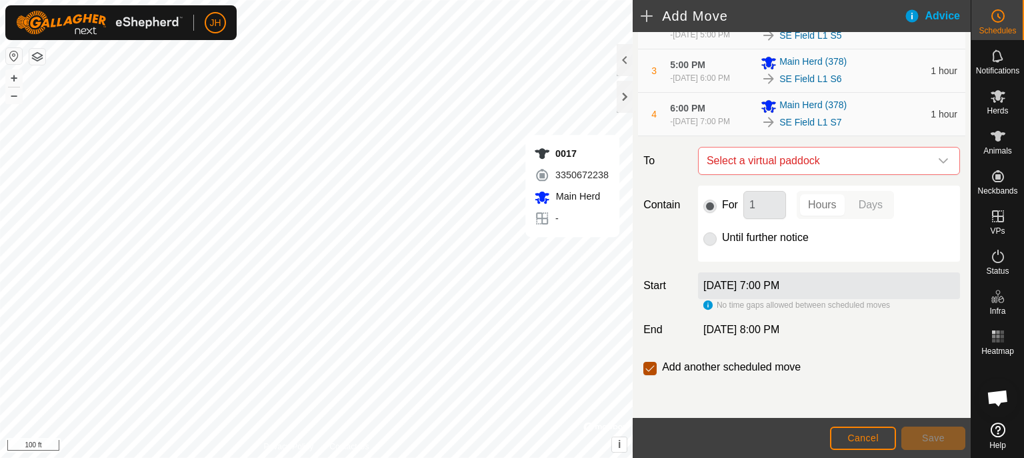
click at [654, 367] on input "checkbox" at bounding box center [650, 367] width 13 height 13
checkbox input "false"
click at [999, 60] on icon at bounding box center [997, 55] width 11 height 13
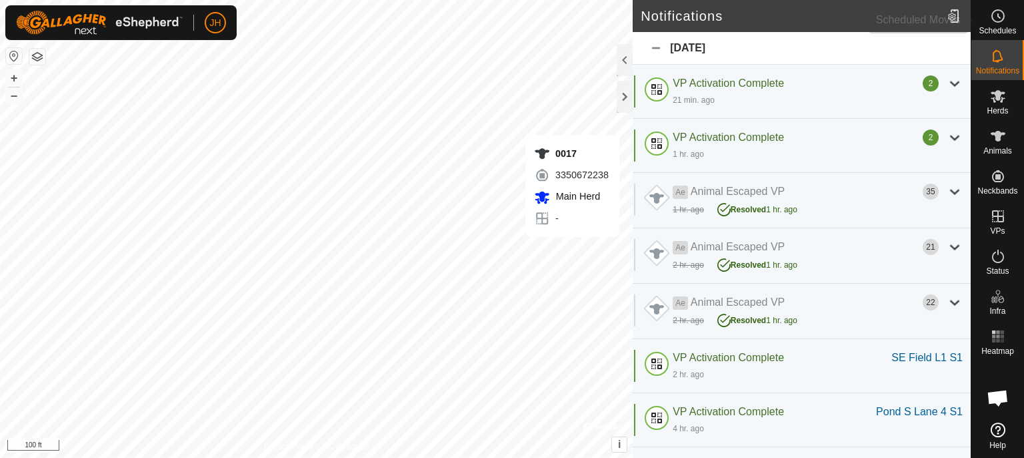
click at [994, 22] on icon at bounding box center [998, 16] width 16 height 16
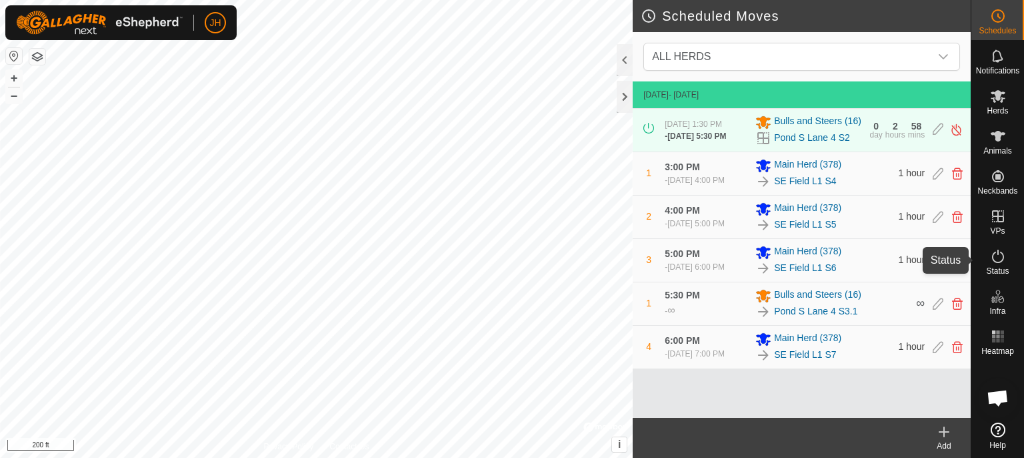
click at [996, 257] on icon at bounding box center [998, 256] width 16 height 16
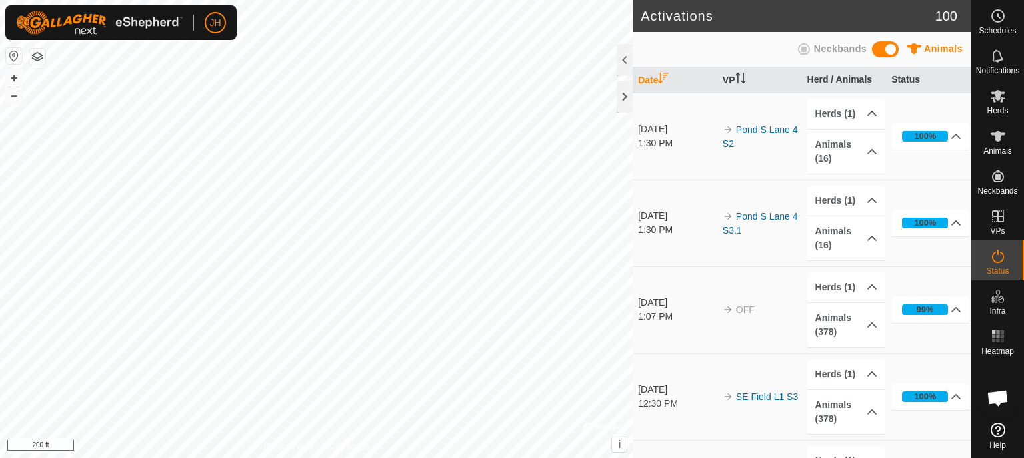
click at [999, 22] on circle at bounding box center [998, 16] width 12 height 12
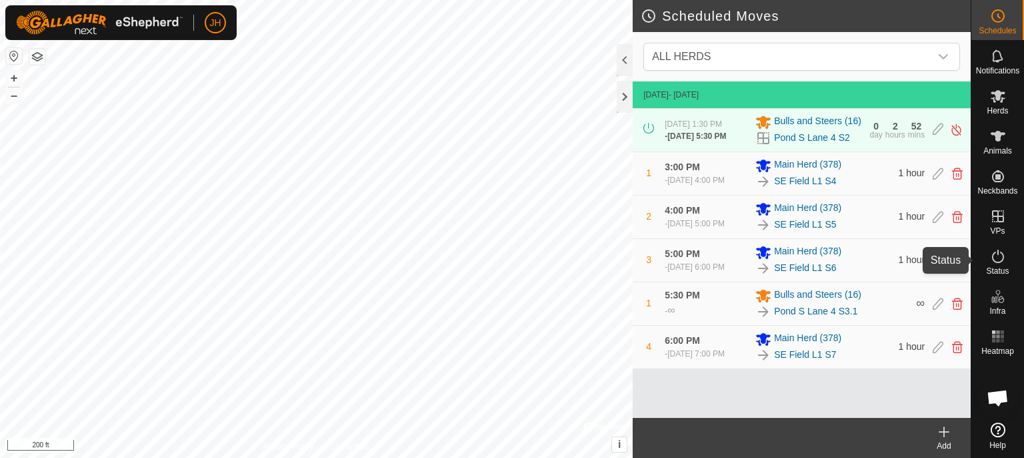
click at [1002, 259] on icon at bounding box center [998, 255] width 12 height 13
click at [999, 257] on icon at bounding box center [998, 256] width 16 height 16
